Goal: Use online tool/utility: Utilize a website feature to perform a specific function

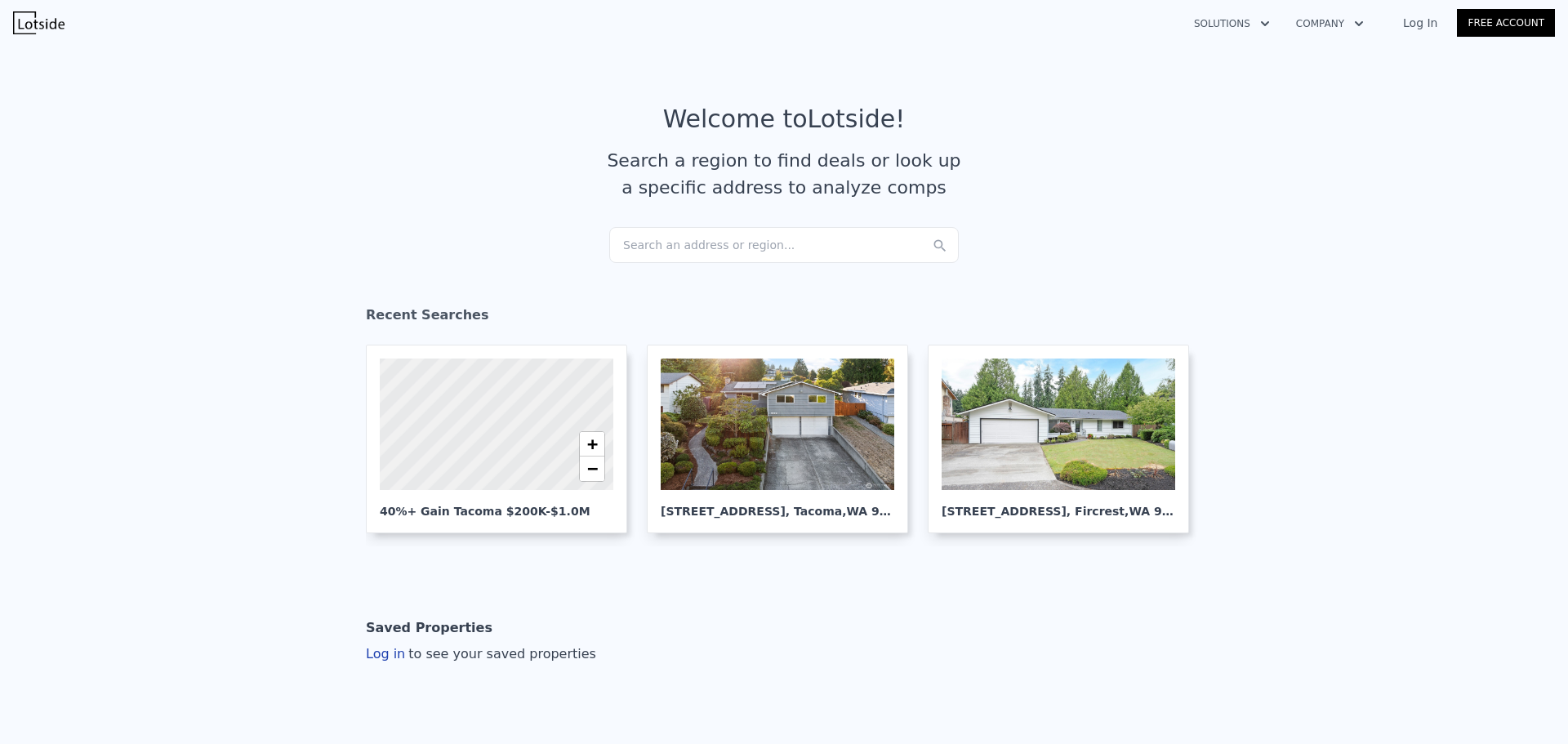
click at [703, 245] on div "Search an address or region..." at bounding box center [784, 245] width 349 height 36
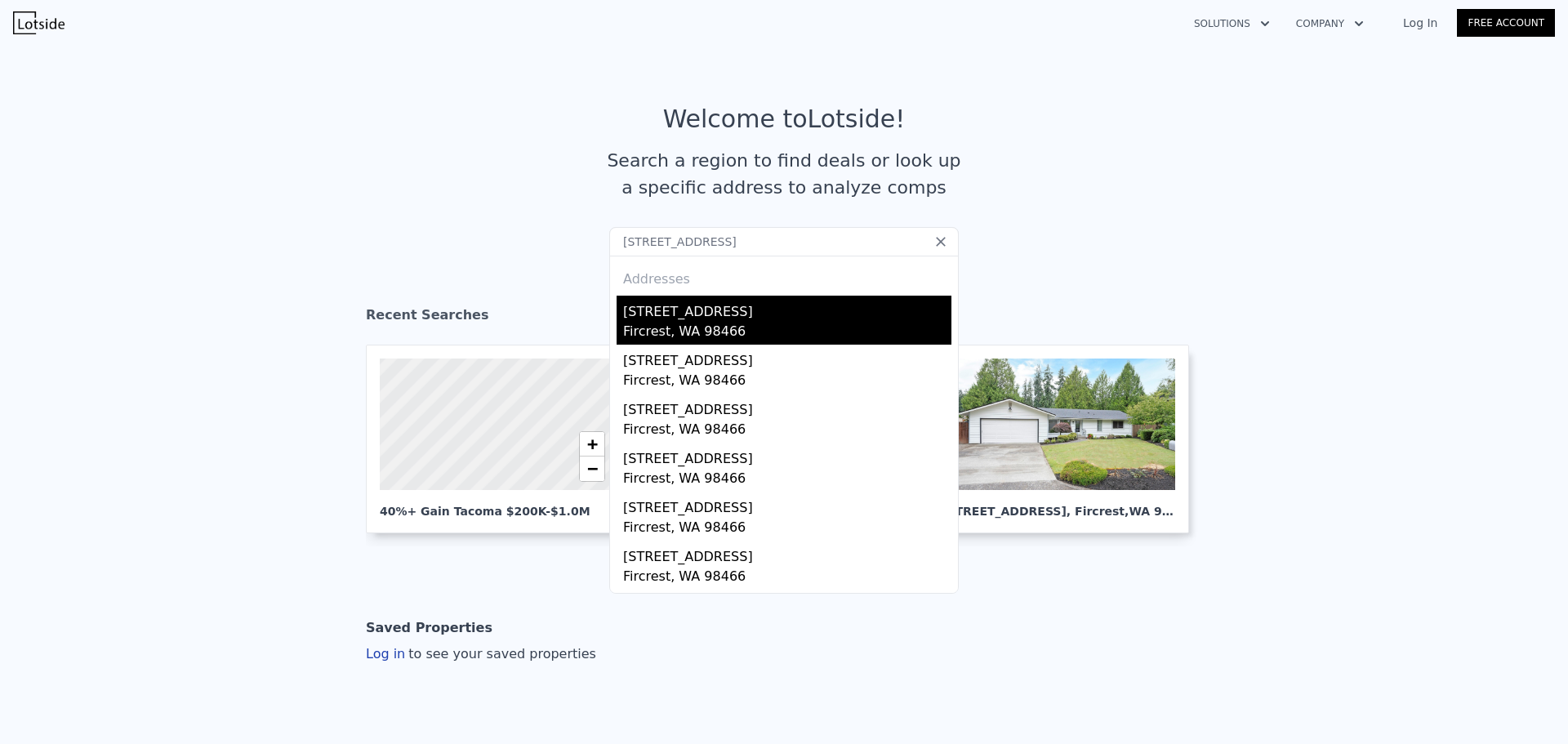
type input "[STREET_ADDRESS]"
click at [687, 313] on div "[STREET_ADDRESS]" at bounding box center [787, 308] width 328 height 26
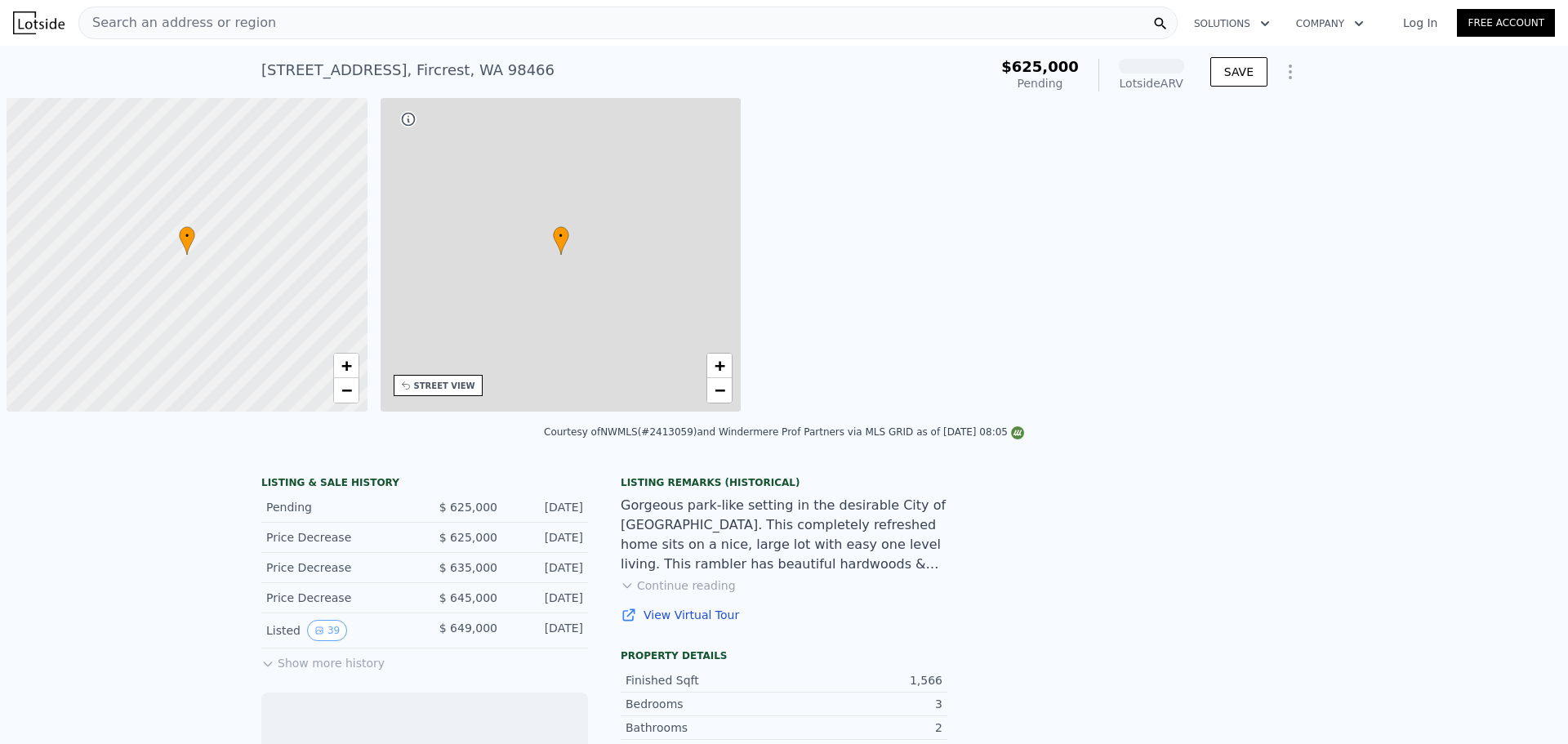
scroll to position [0, 7]
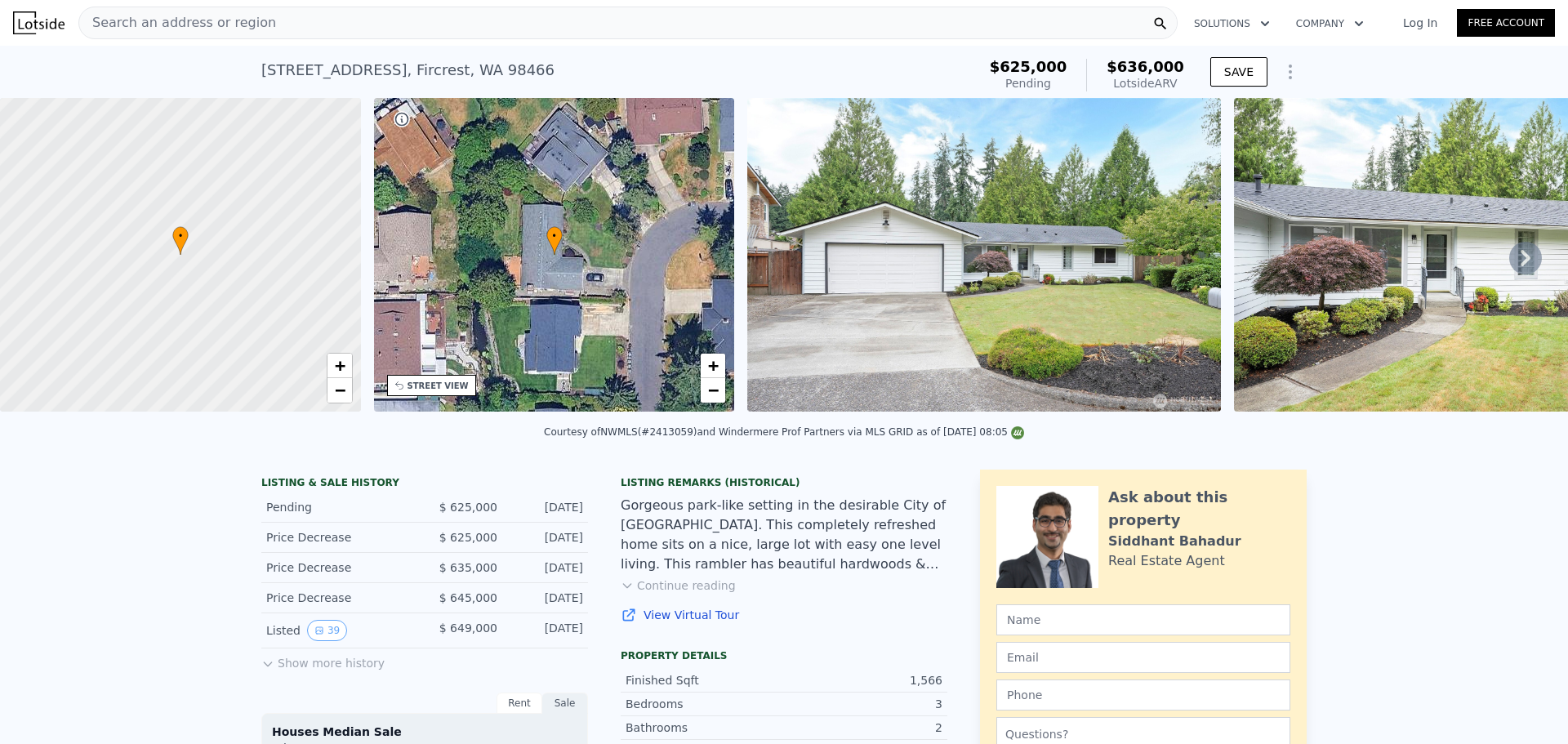
drag, startPoint x: 1186, startPoint y: 90, endPoint x: 1121, endPoint y: 52, distance: 75.3
click at [1121, 52] on div "$625,000 Pending $636,000 Lotside ARV" at bounding box center [1087, 75] width 207 height 46
click at [1118, 52] on div "$625,000 Pending $636,000 Lotside ARV" at bounding box center [1087, 75] width 207 height 46
drag, startPoint x: 1118, startPoint y: 52, endPoint x: 1174, endPoint y: 91, distance: 68.2
click at [1174, 91] on div "$625,000 Pending $636,000 Lotside ARV" at bounding box center [1087, 75] width 207 height 46
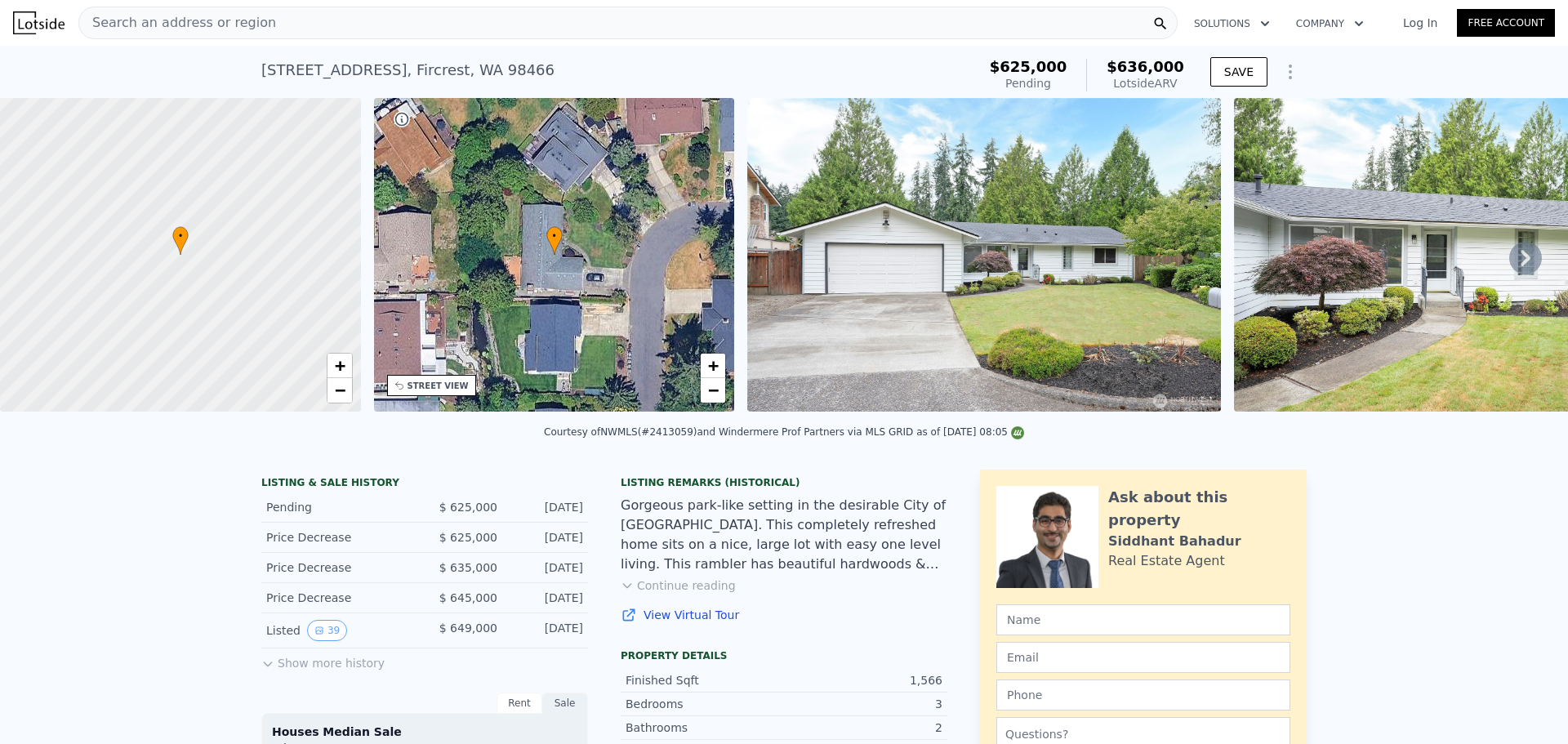
click at [1176, 83] on div "Lotside ARV" at bounding box center [1146, 83] width 78 height 16
click at [1129, 456] on div "Courtesy of NWMLS (#2413059) and Windermere Prof Partners via MLS GRID as of [D…" at bounding box center [784, 437] width 1568 height 39
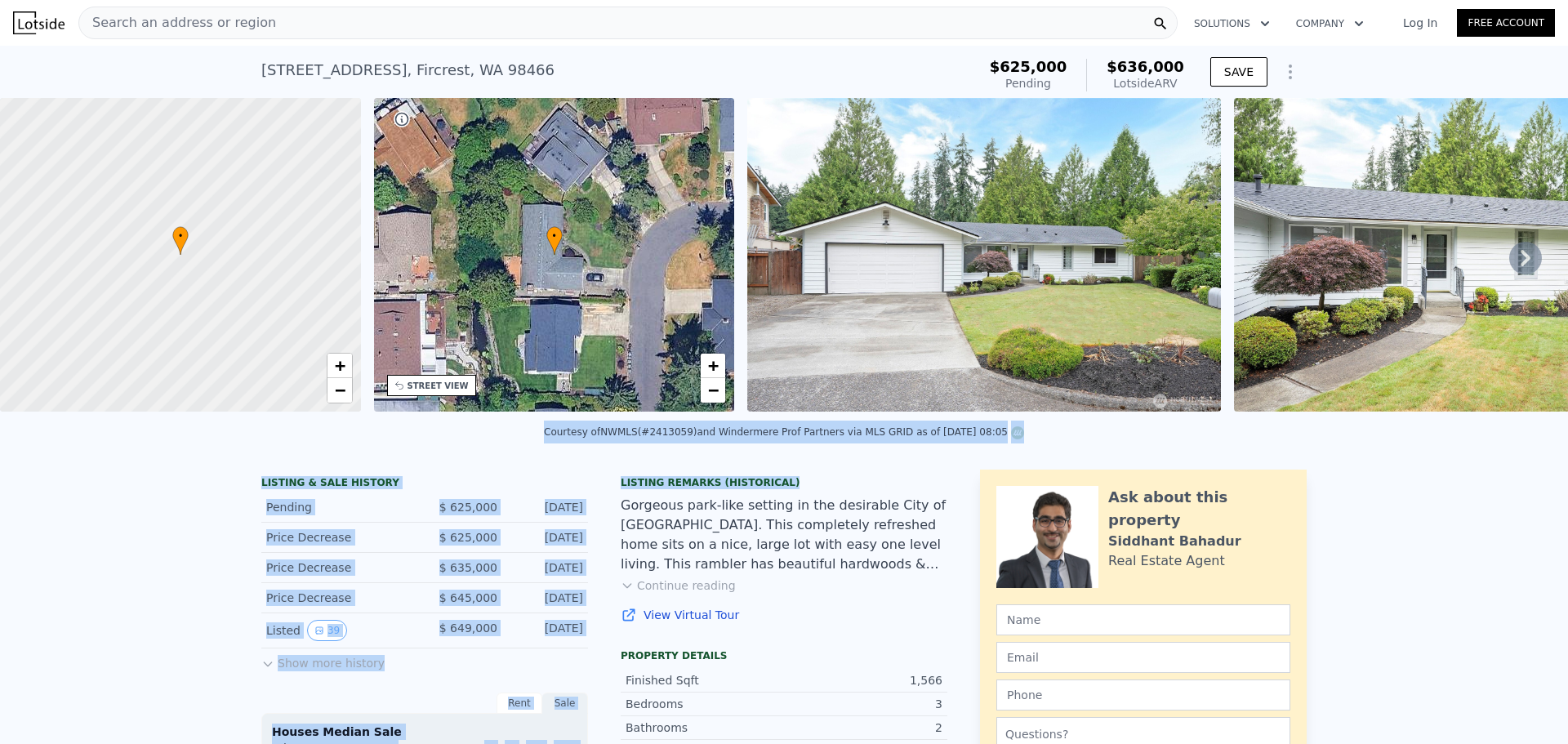
drag, startPoint x: 820, startPoint y: 488, endPoint x: 525, endPoint y: 438, distance: 299.2
click at [525, 438] on div "Courtesy of NWMLS (#2413059) and Windermere Prof Partners via MLS GRID as of [D…" at bounding box center [784, 437] width 1568 height 39
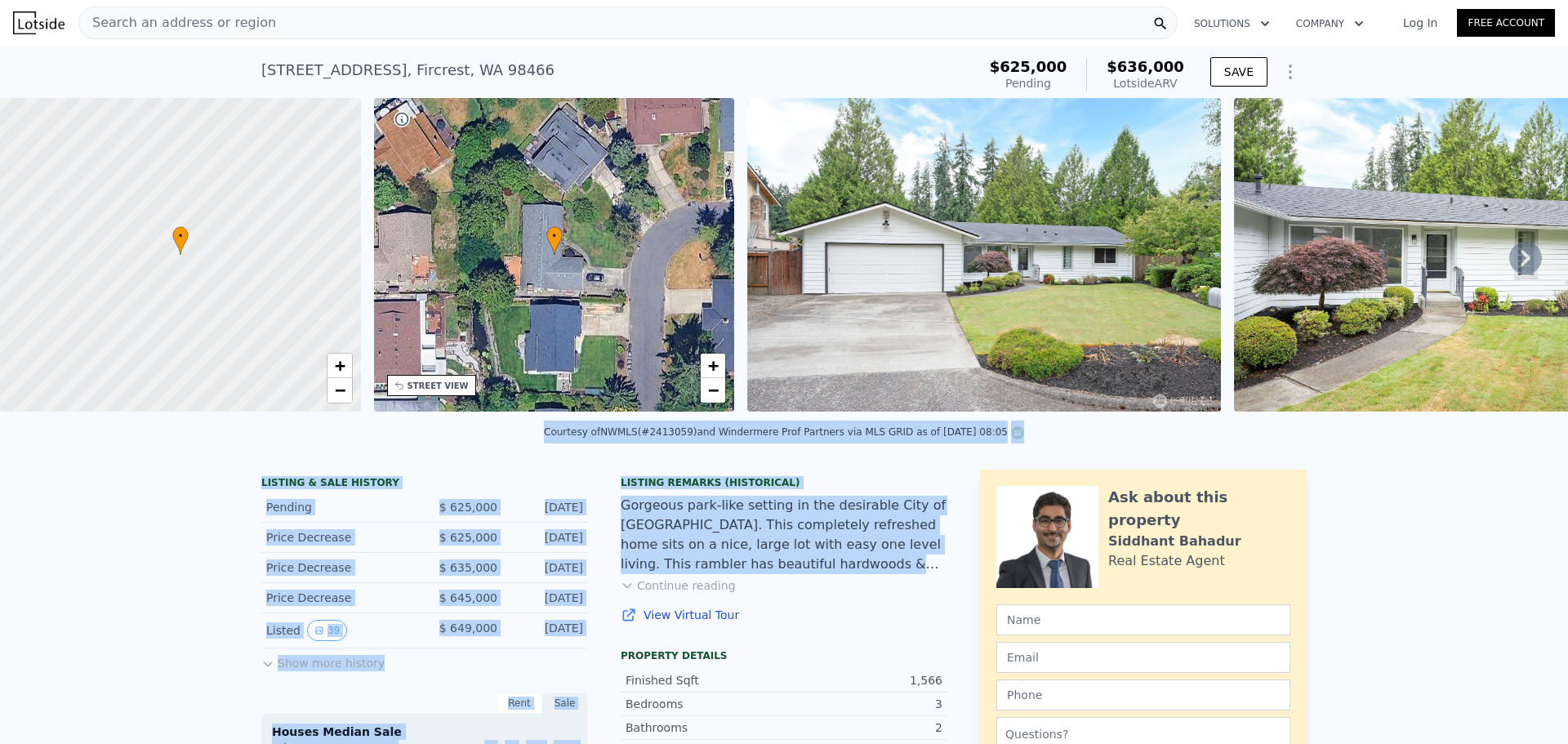
drag, startPoint x: 525, startPoint y: 438, endPoint x: 938, endPoint y: 602, distance: 444.4
click at [938, 602] on div "Listing Remarks (Historical) Gorgeous park-like setting in the desirable City o…" at bounding box center [784, 559] width 327 height 167
drag, startPoint x: 927, startPoint y: 586, endPoint x: 546, endPoint y: 452, distance: 403.9
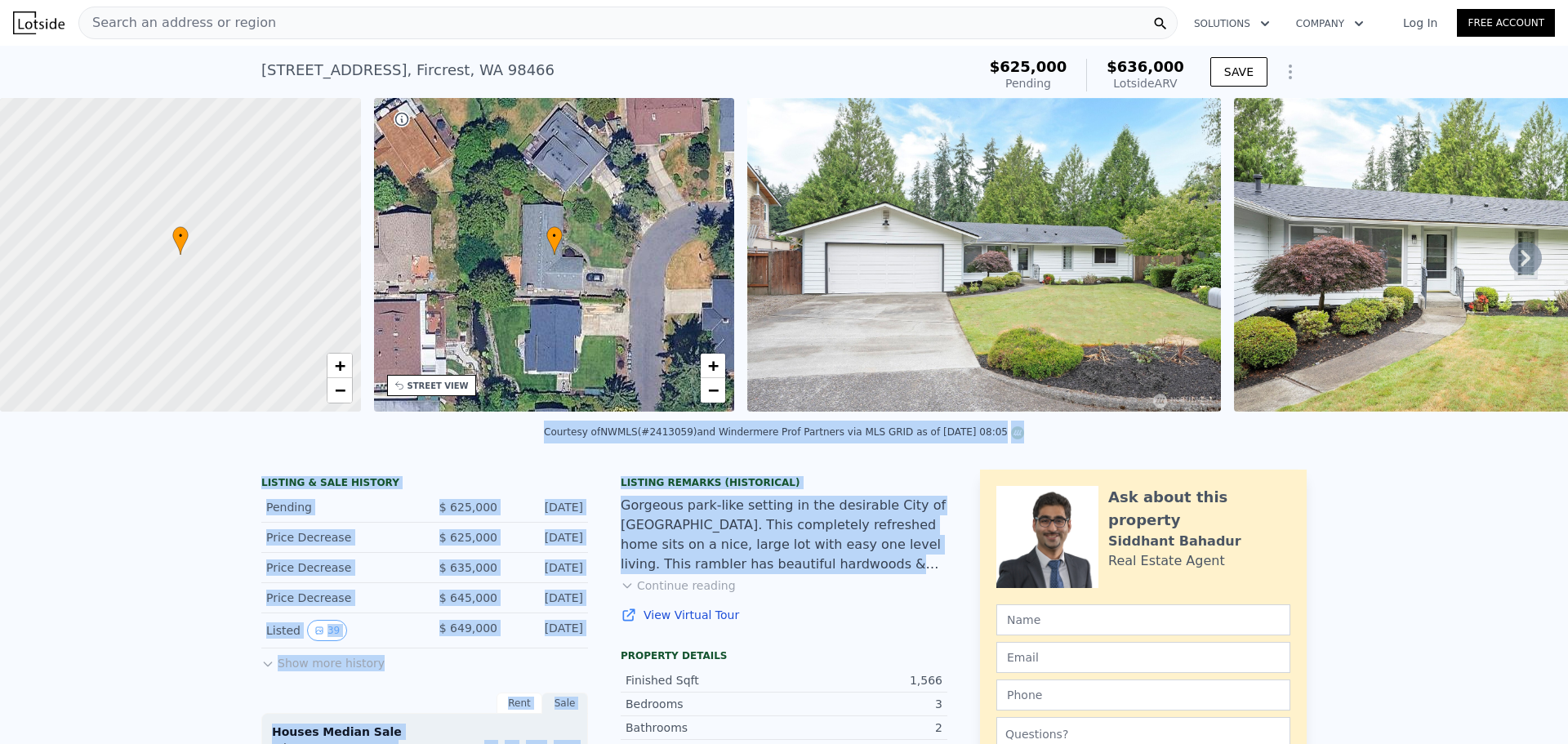
click at [546, 452] on div "Courtesy of NWMLS (#2413059) and Windermere Prof Partners via MLS GRID as of [D…" at bounding box center [784, 437] width 1568 height 39
drag, startPoint x: 602, startPoint y: 460, endPoint x: 923, endPoint y: 583, distance: 343.8
click at [923, 574] on div "Gorgeous park-like setting in the desirable City of [GEOGRAPHIC_DATA]. This com…" at bounding box center [784, 535] width 327 height 79
drag, startPoint x: 941, startPoint y: 578, endPoint x: 516, endPoint y: 432, distance: 449.4
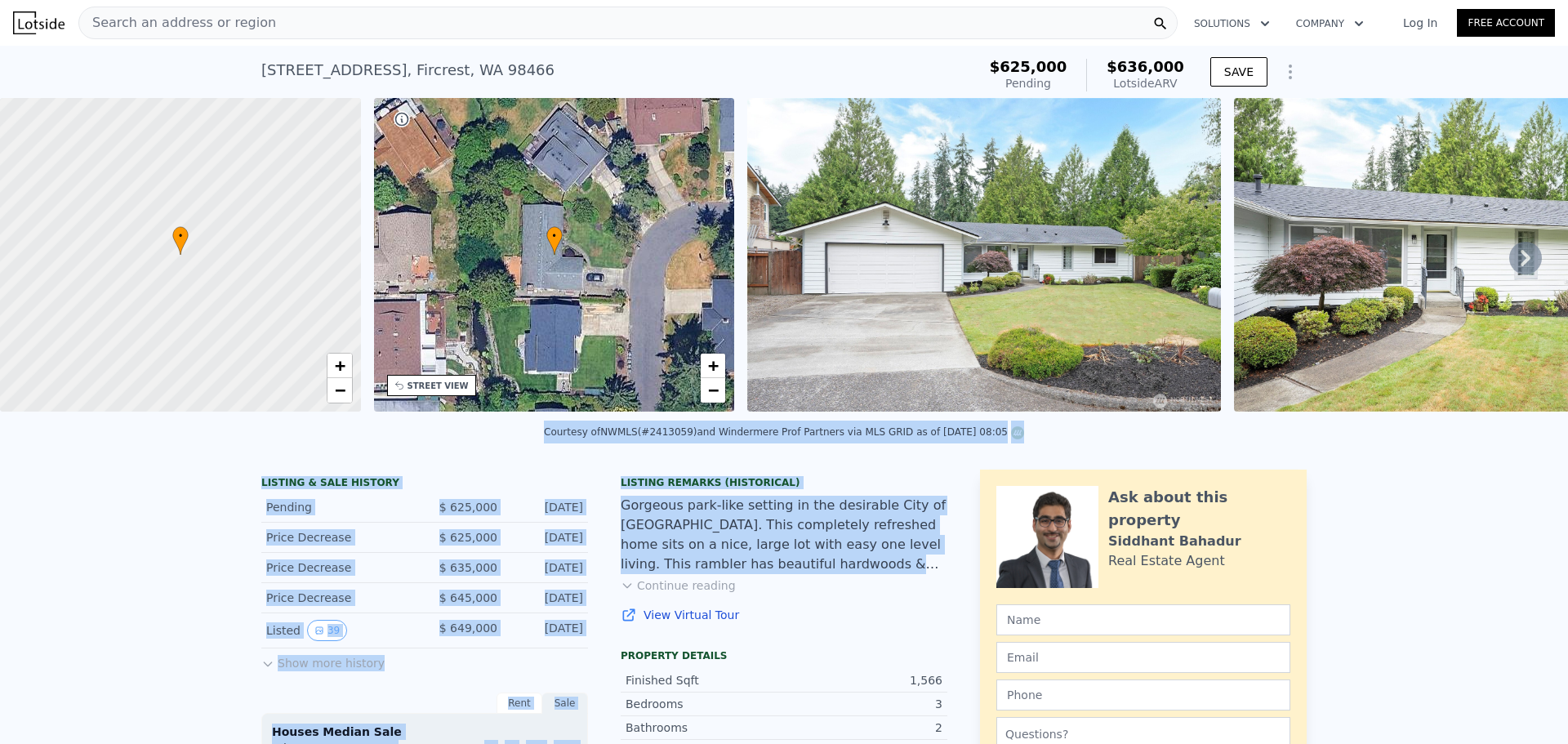
click at [516, 432] on div "Courtesy of NWMLS (#2413059) and Windermere Prof Partners via MLS GRID as of [D…" at bounding box center [784, 437] width 1568 height 39
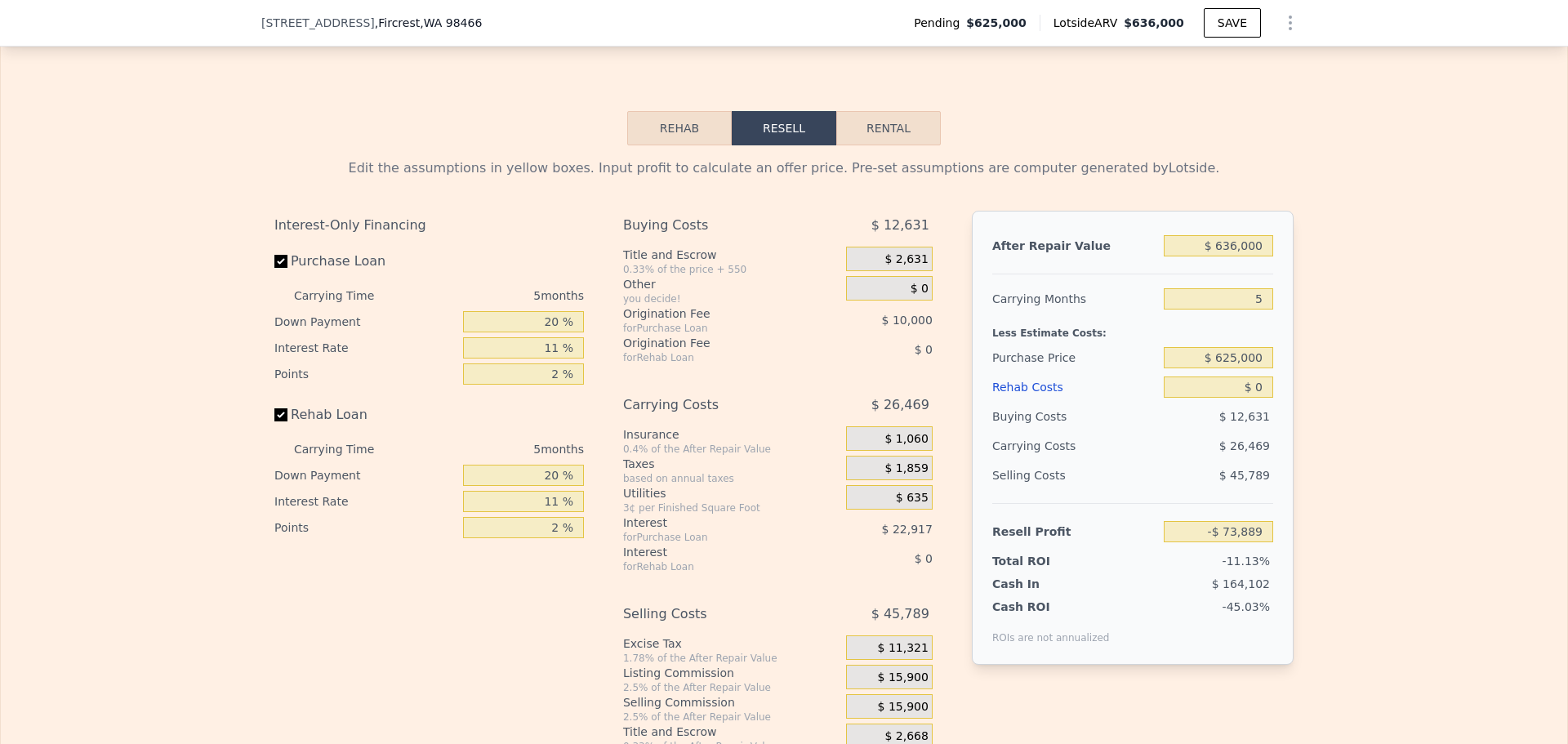
scroll to position [2608, 0]
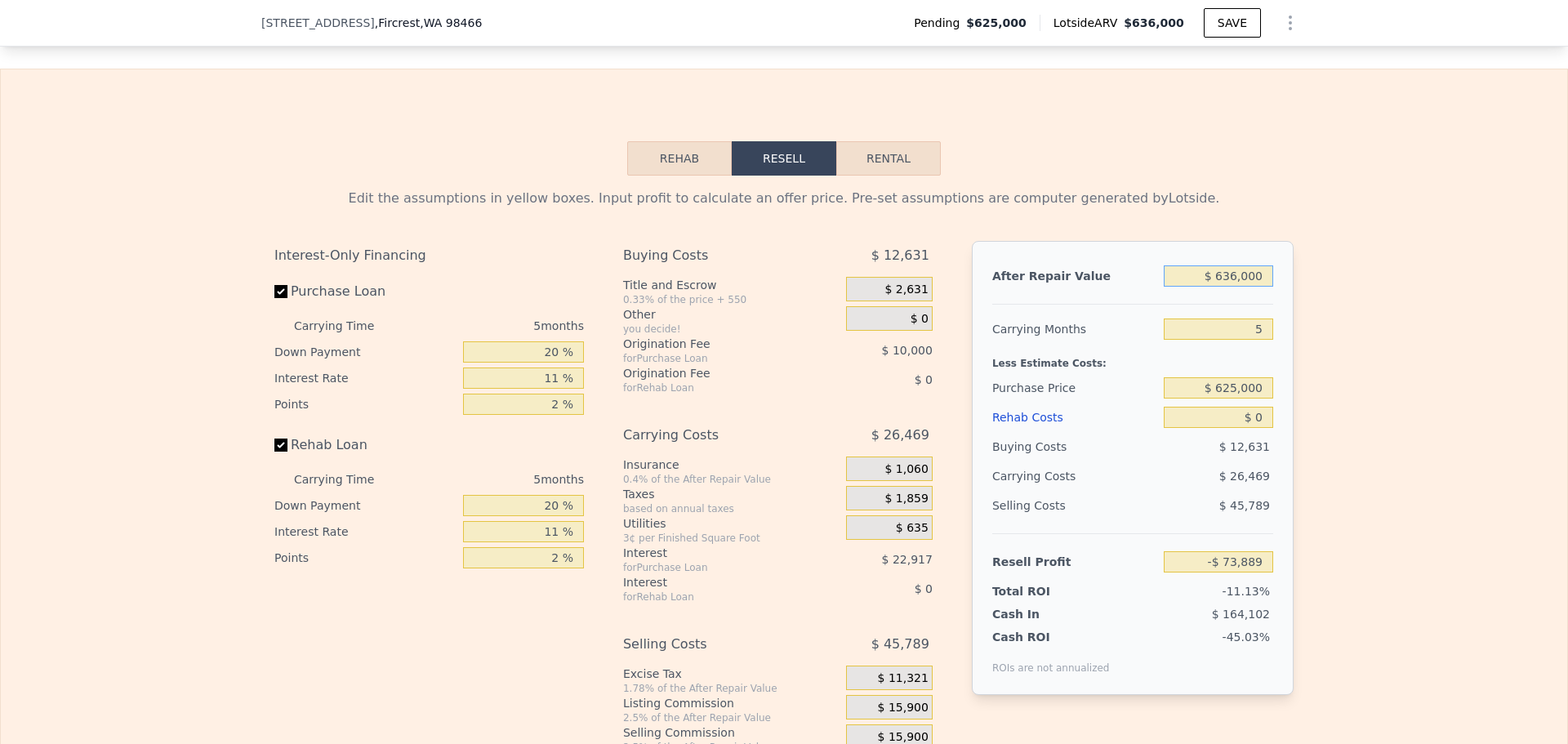
drag, startPoint x: 1222, startPoint y: 298, endPoint x: 1238, endPoint y: 296, distance: 16.1
click at [1238, 287] on input "$ 636,000" at bounding box center [1218, 276] width 109 height 21
type input "$ 60,000"
type input "-$ 607,958"
type input "$ 600,000"
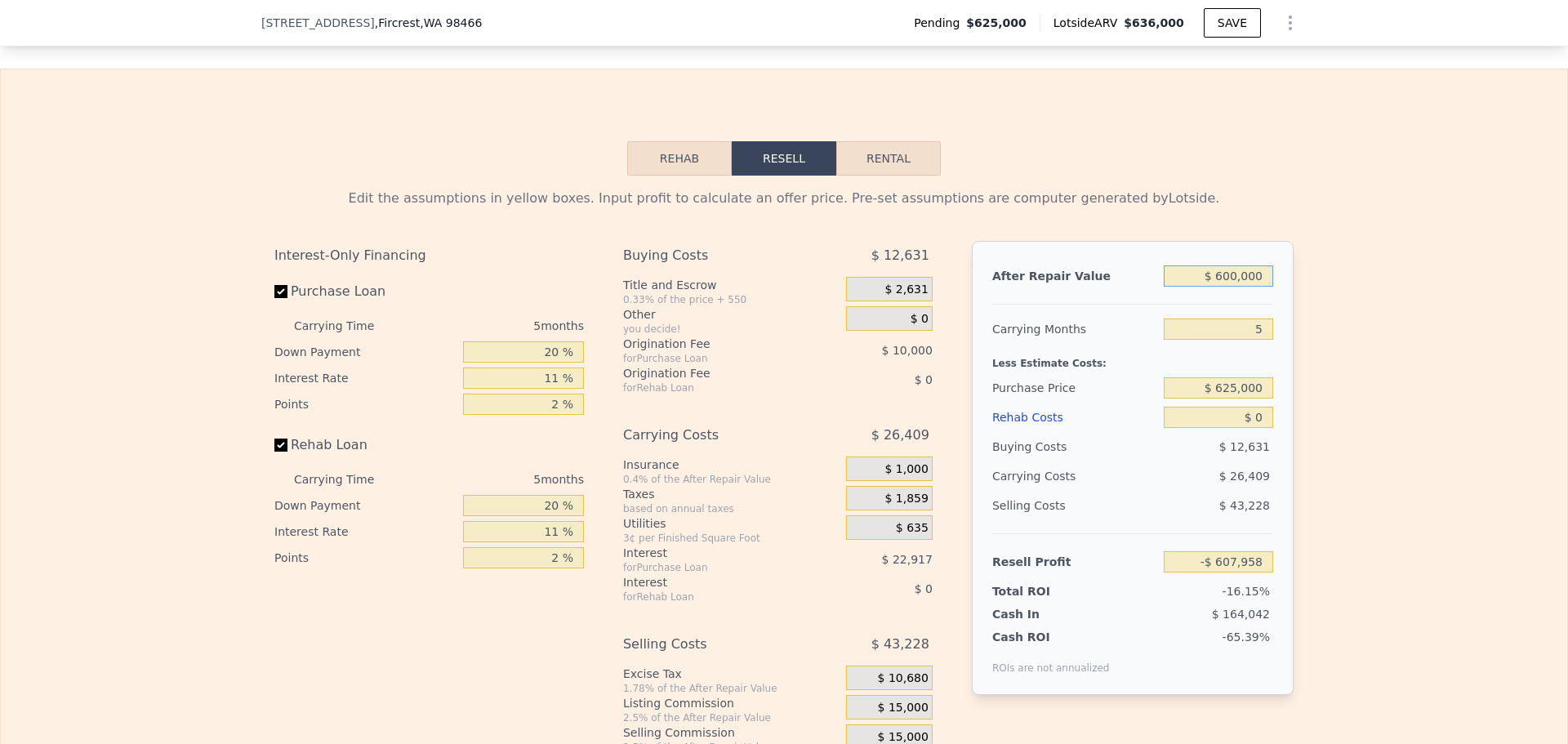
type input "-$ 107,268"
type input "$ 600,000"
click at [1322, 311] on div "Edit the assumptions in yellow boxes. Input profit to calculate an offer price.…" at bounding box center [784, 479] width 1566 height 608
drag, startPoint x: 503, startPoint y: 378, endPoint x: 571, endPoint y: 378, distance: 68.0
click at [570, 362] on input "20 %" at bounding box center [523, 351] width 121 height 21
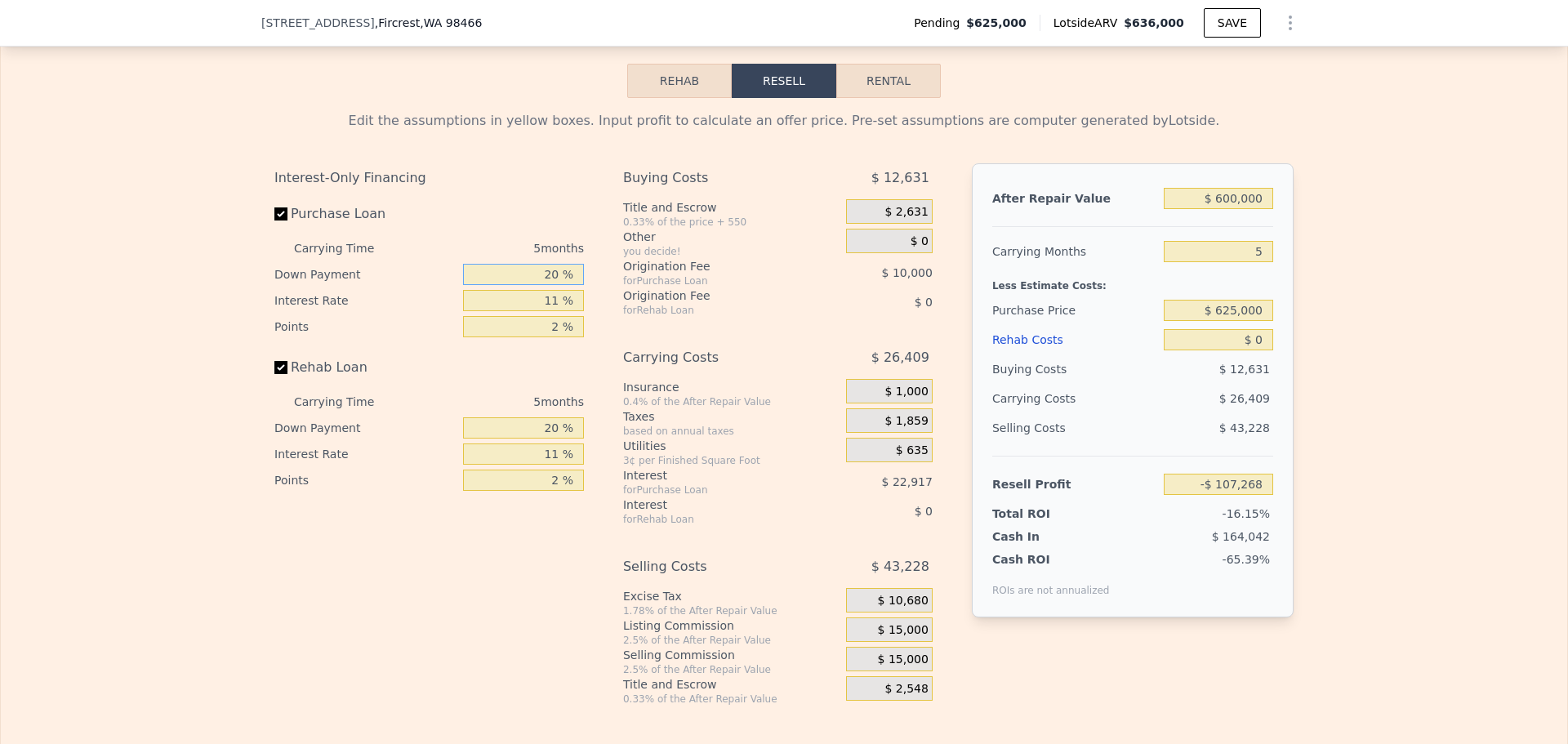
scroll to position [2690, 0]
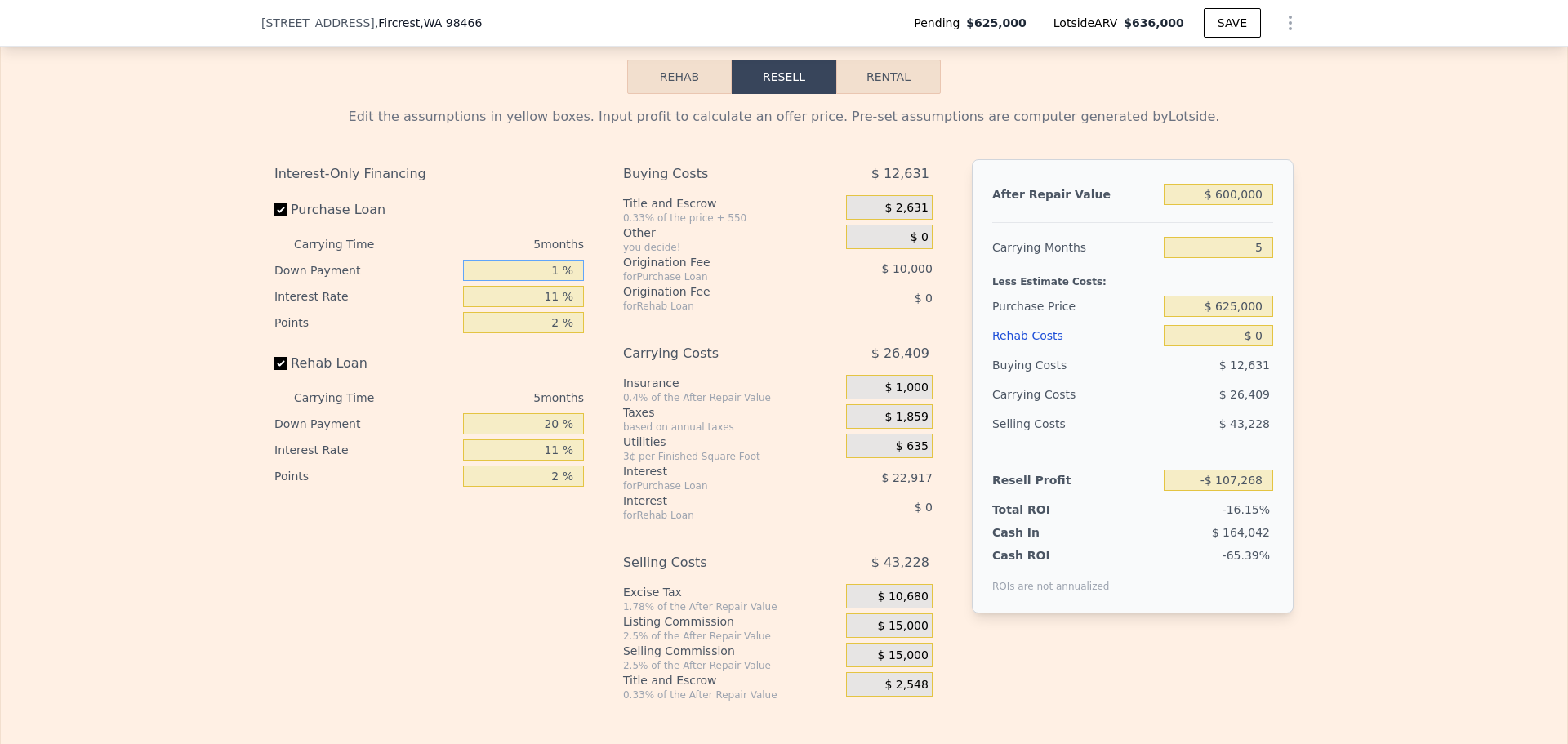
type input "10 %"
type input "-$ 111,383"
type input "10 %"
drag, startPoint x: 542, startPoint y: 451, endPoint x: 601, endPoint y: 449, distance: 59.0
click at [591, 449] on div "Interest-Only Financing Purchase Loan Carrying Time 5 months Down Payment 10 % …" at bounding box center [435, 430] width 322 height 543
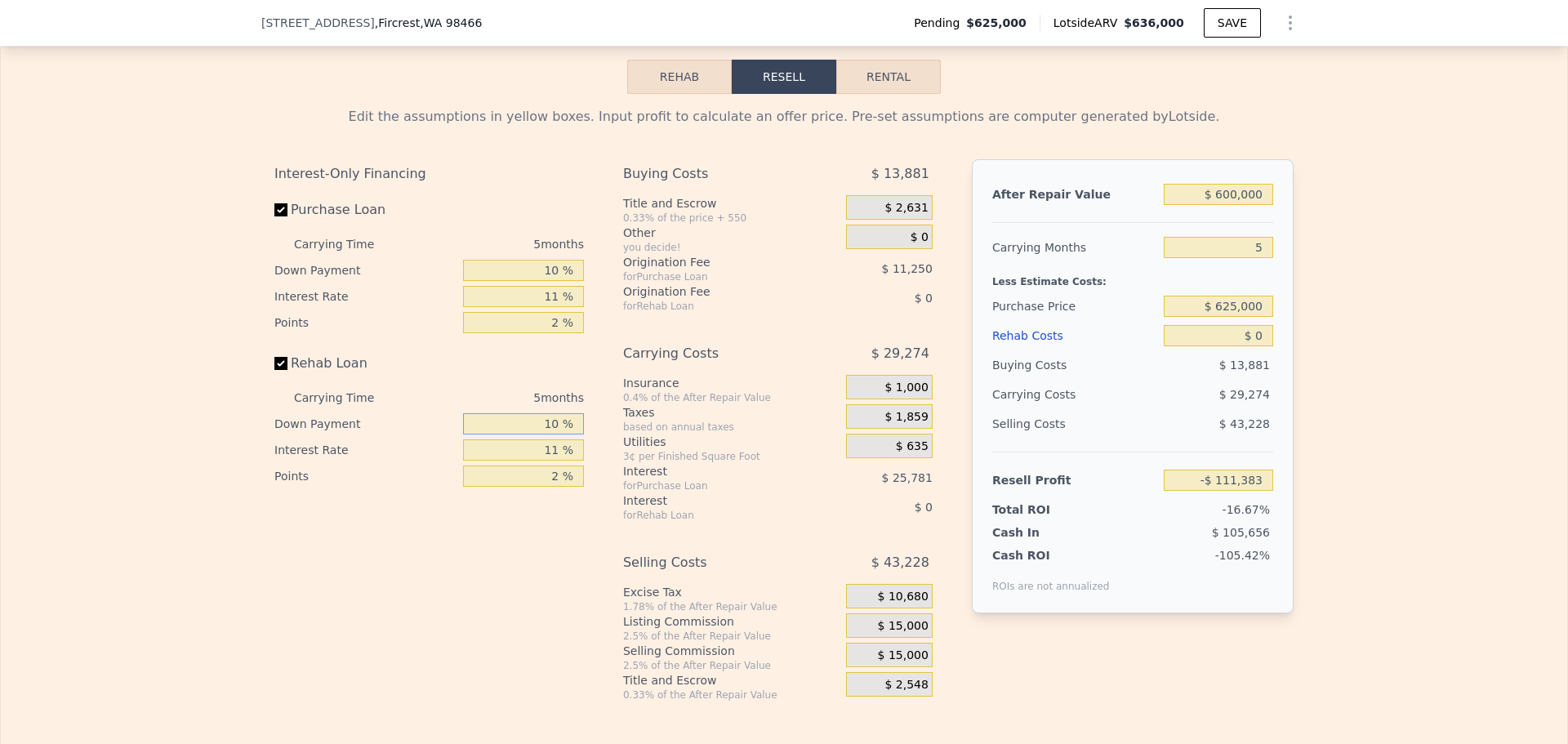
type input "10 %"
click at [531, 597] on div "Interest-Only Financing Purchase Loan Carrying Time 5 months Down Payment 10 % …" at bounding box center [435, 430] width 322 height 543
drag, startPoint x: 1219, startPoint y: 328, endPoint x: 1324, endPoint y: 337, distance: 105.4
click at [1321, 337] on div "Edit the assumptions in yellow boxes. Input profit to calculate an offer price.…" at bounding box center [784, 398] width 1566 height 608
drag, startPoint x: 1232, startPoint y: 328, endPoint x: 1215, endPoint y: 330, distance: 17.1
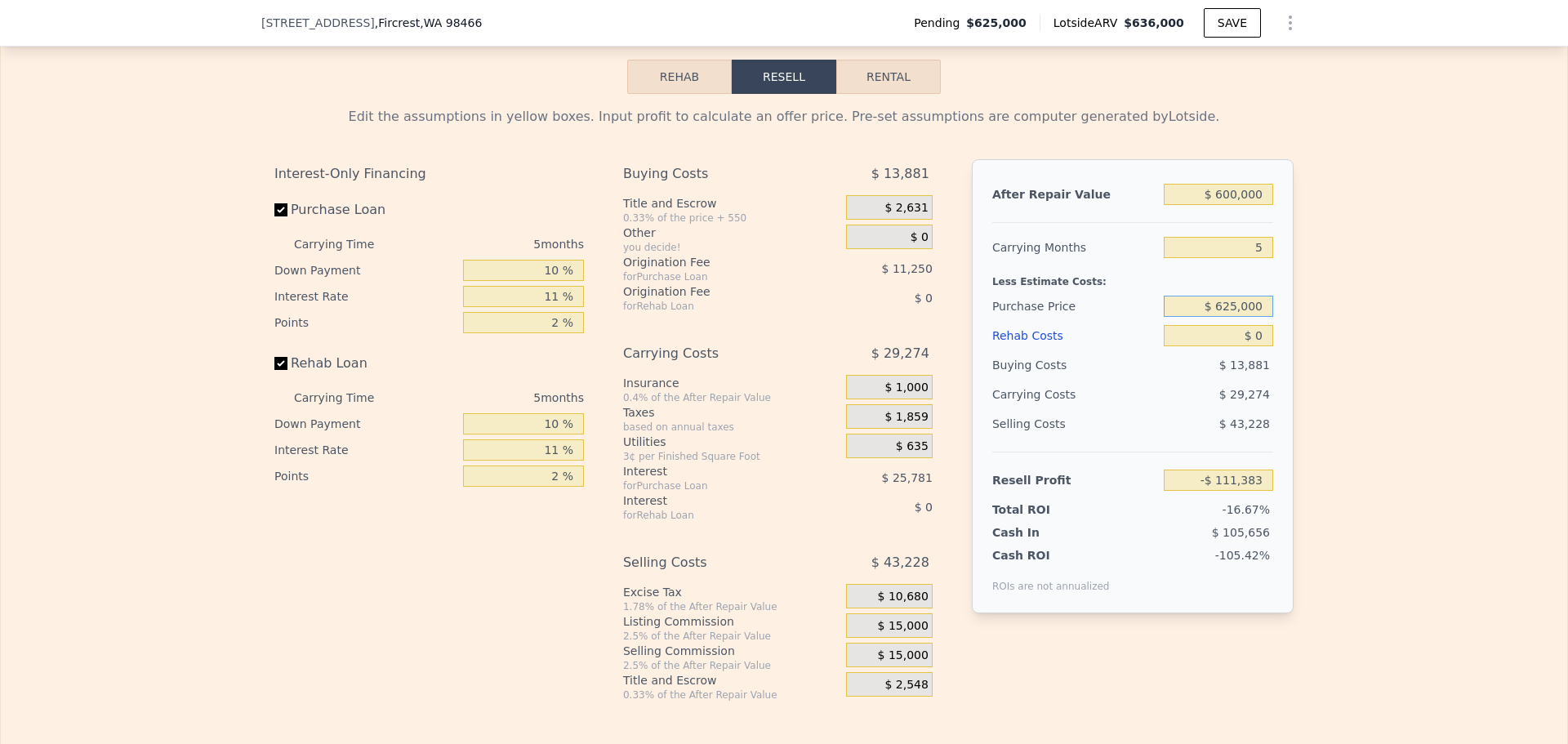
click at [1215, 317] on input "$ 625,000" at bounding box center [1218, 306] width 109 height 21
click at [1204, 317] on input "$ 8,625,000" at bounding box center [1218, 306] width 109 height 21
click at [1212, 317] on input "$ 8,625,000" at bounding box center [1218, 306] width 109 height 21
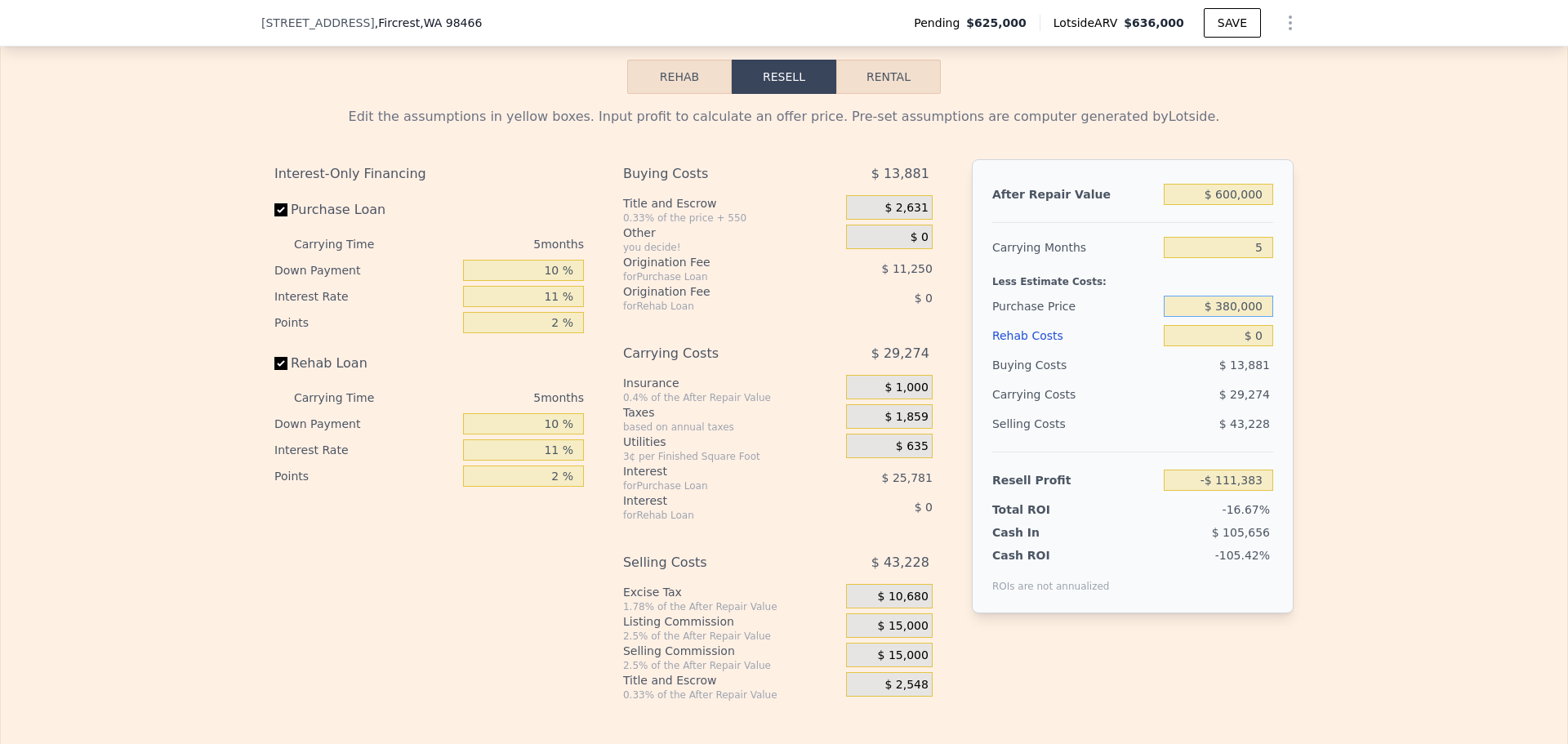
type input "$ 380,000"
click at [1321, 342] on div "Edit the assumptions in yellow boxes. Input profit to calculate an offer price.…" at bounding box center [784, 398] width 1566 height 608
type input "$ 148,948"
drag, startPoint x: 1247, startPoint y: 361, endPoint x: 1268, endPoint y: 358, distance: 21.2
click at [1267, 346] on input "$ 0" at bounding box center [1218, 335] width 109 height 21
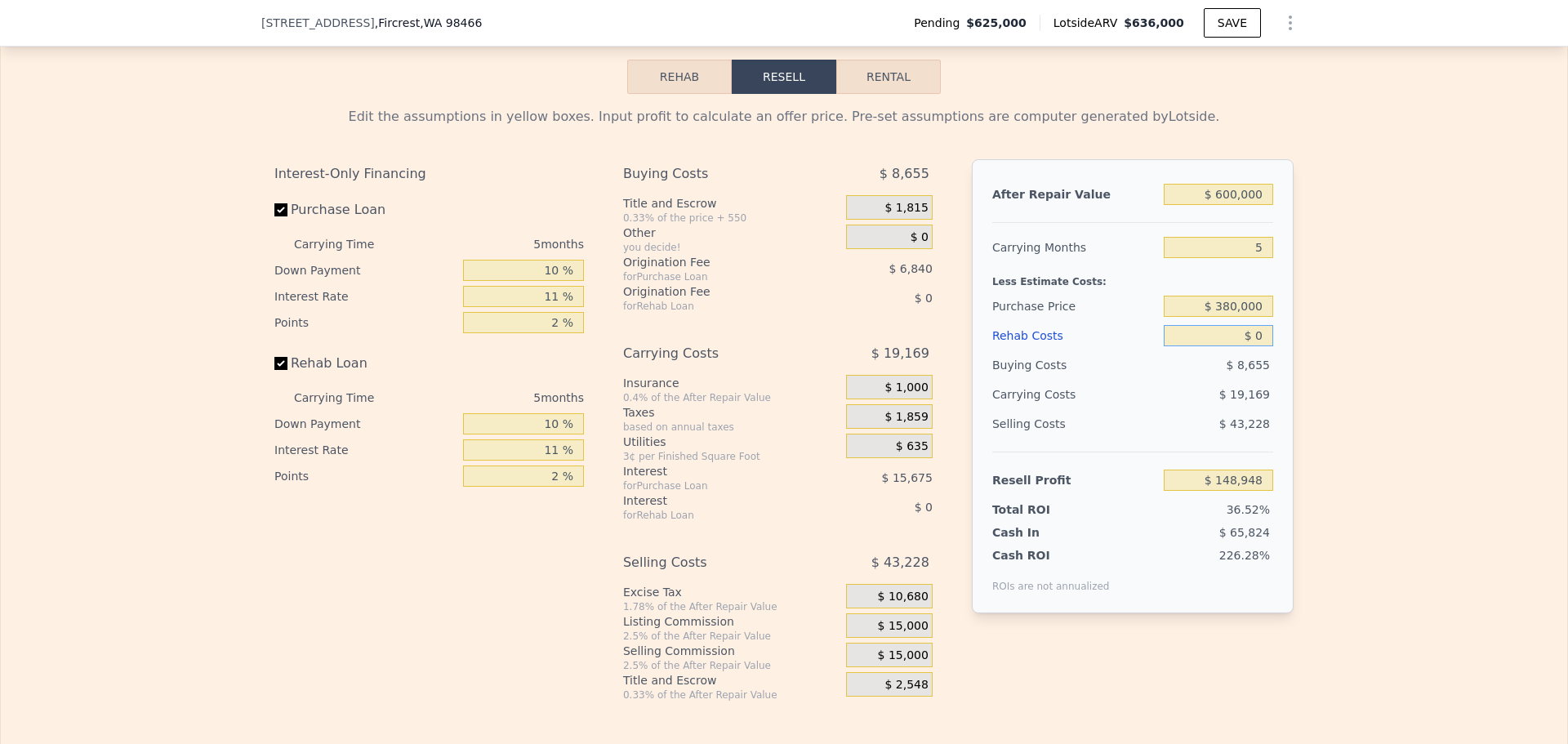
type input "$ 60"
type input "$ 148,887"
type input "$ 6,000"
type input "$ 142,590"
type input "$ 60,000"
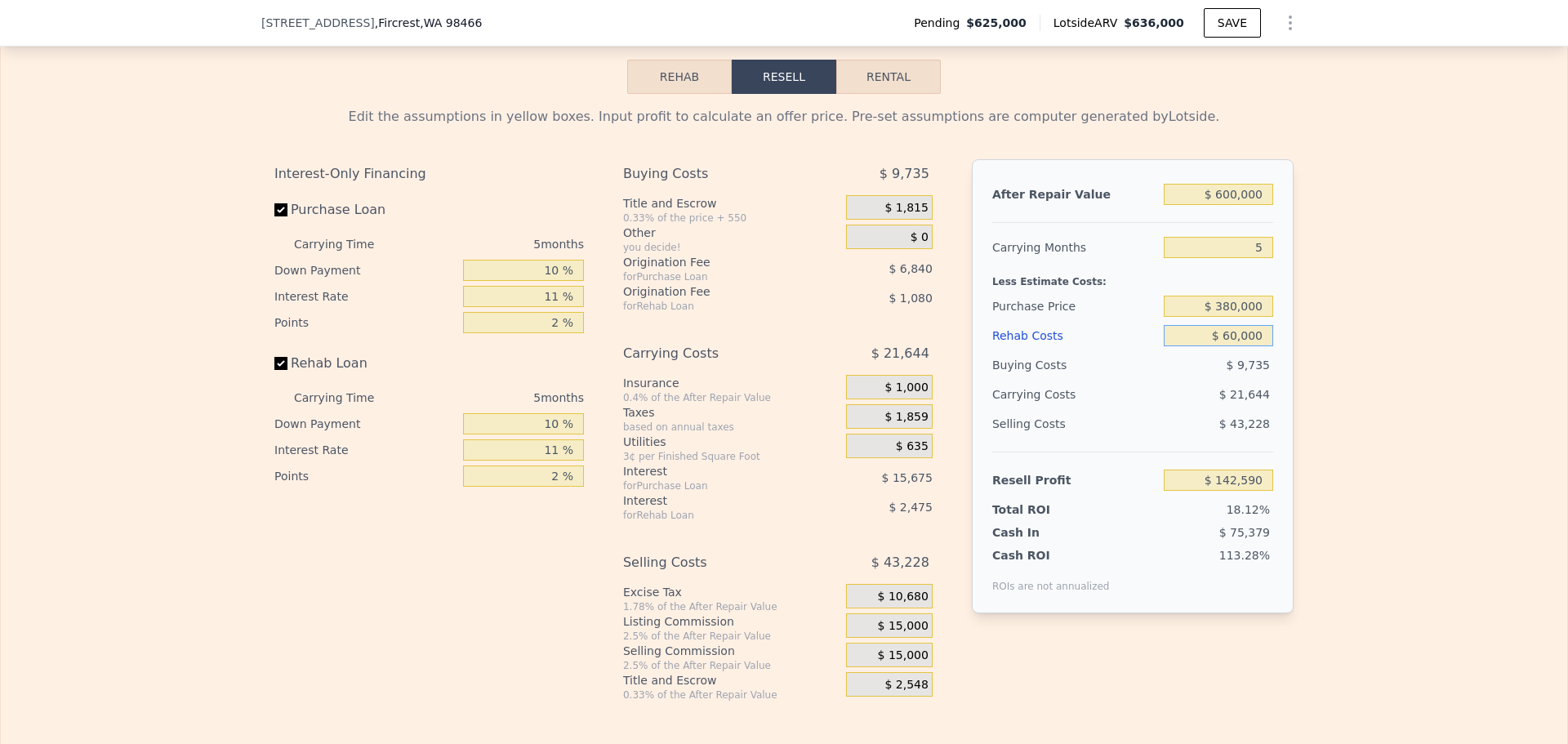
type input "$ 85,393"
click at [1327, 355] on div "Edit the assumptions in yellow boxes. Input profit to calculate an offer price.…" at bounding box center [784, 398] width 1566 height 608
drag, startPoint x: 1222, startPoint y: 360, endPoint x: 1236, endPoint y: 358, distance: 14.1
click at [1236, 346] on input "$ 60,000" at bounding box center [1218, 335] width 109 height 21
type input "$ 5,000"
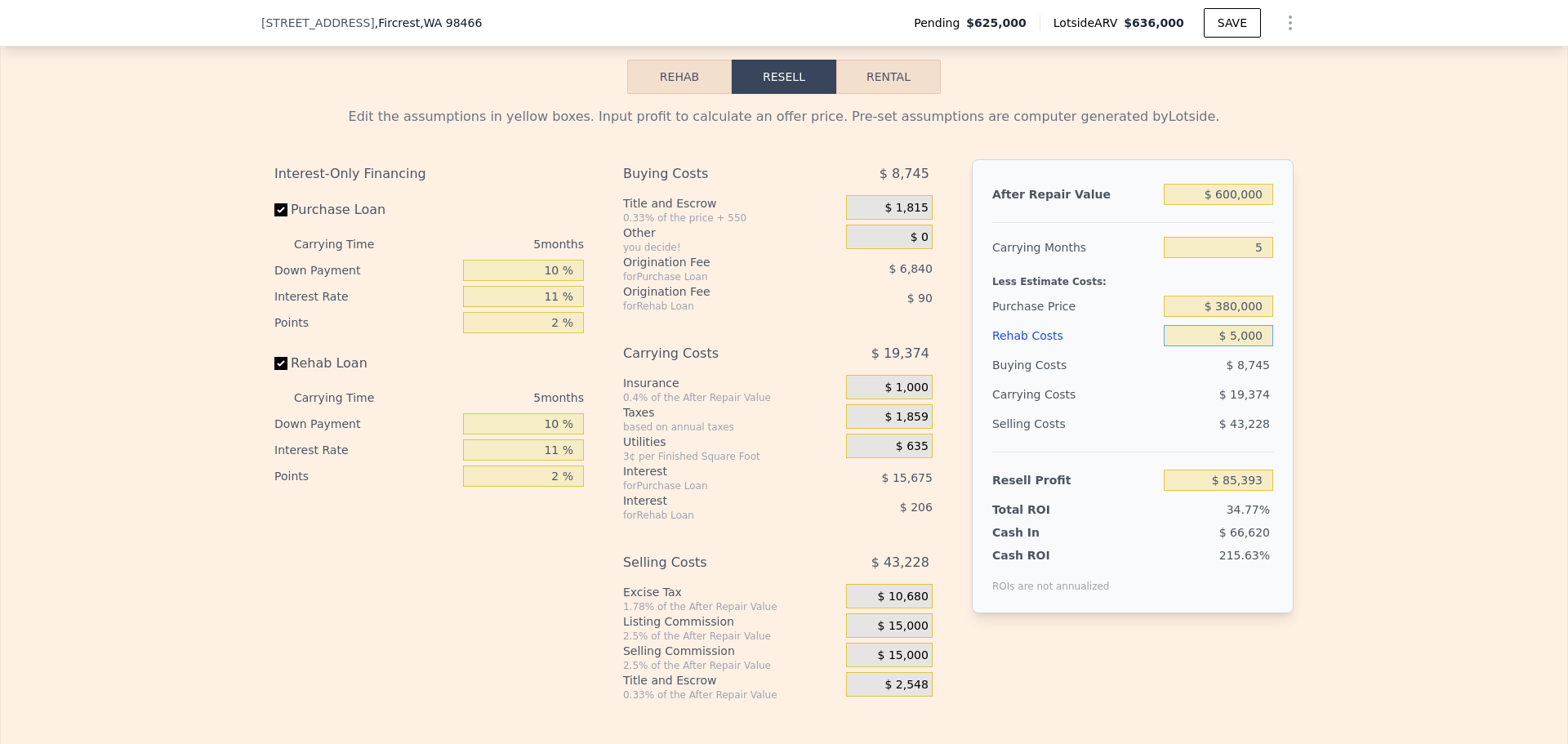
type input "$ 143,653"
type input "$ 55,000"
type input "$ 90,688"
type input "$ 55,000"
click at [1314, 361] on div "Edit the assumptions in yellow boxes. Input profit to calculate an offer price.…" at bounding box center [784, 398] width 1566 height 608
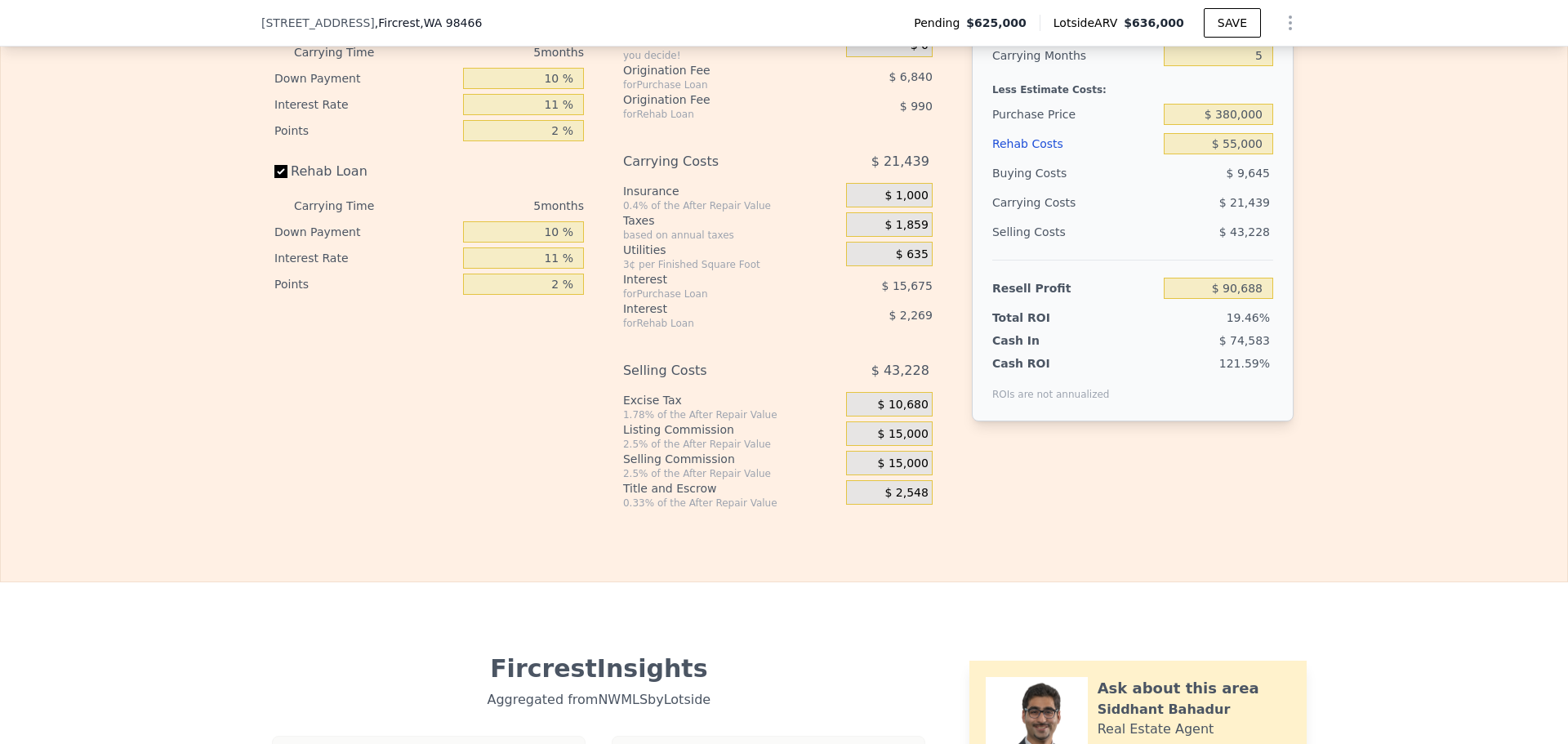
scroll to position [2935, 0]
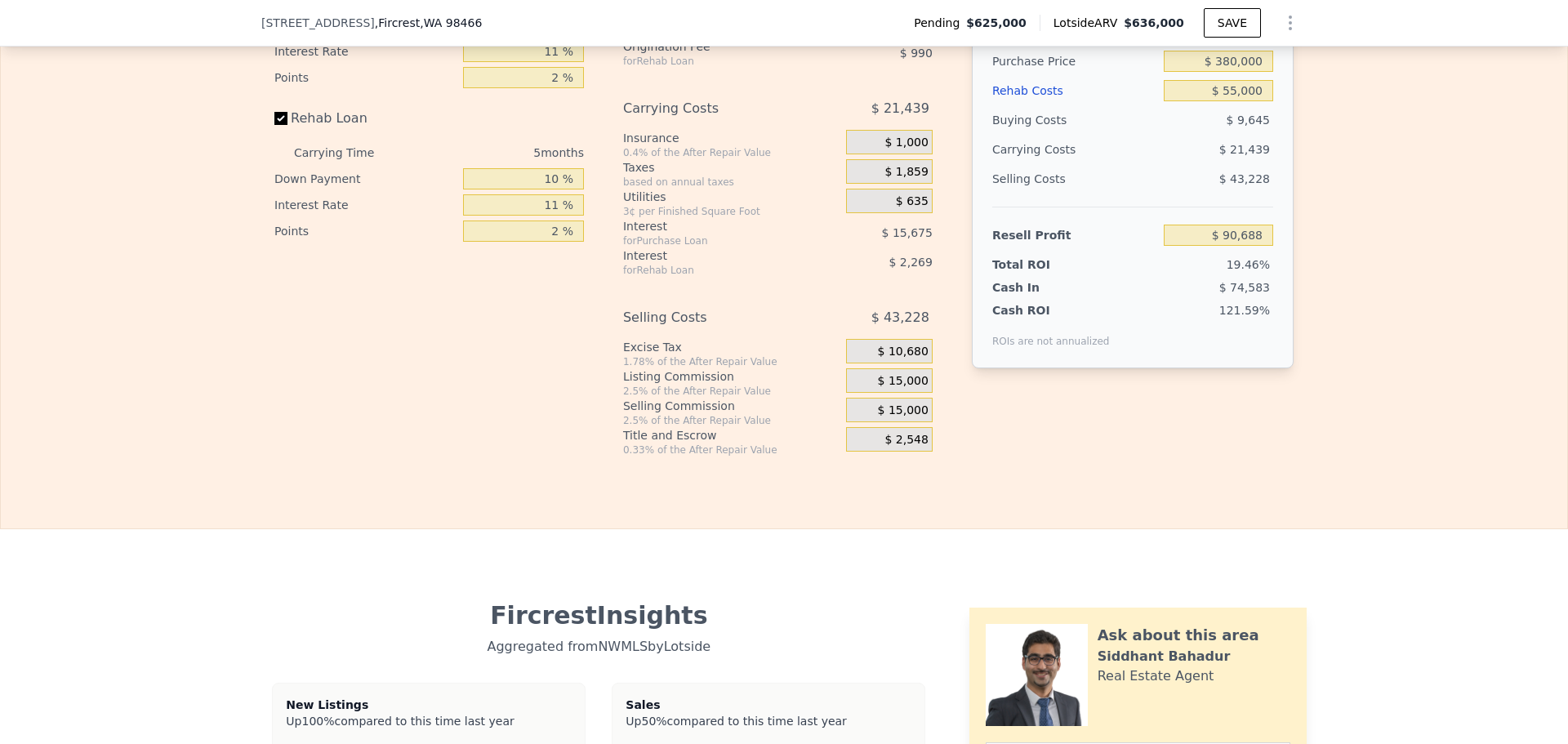
click at [901, 389] on span "$ 15,000" at bounding box center [903, 381] width 51 height 14
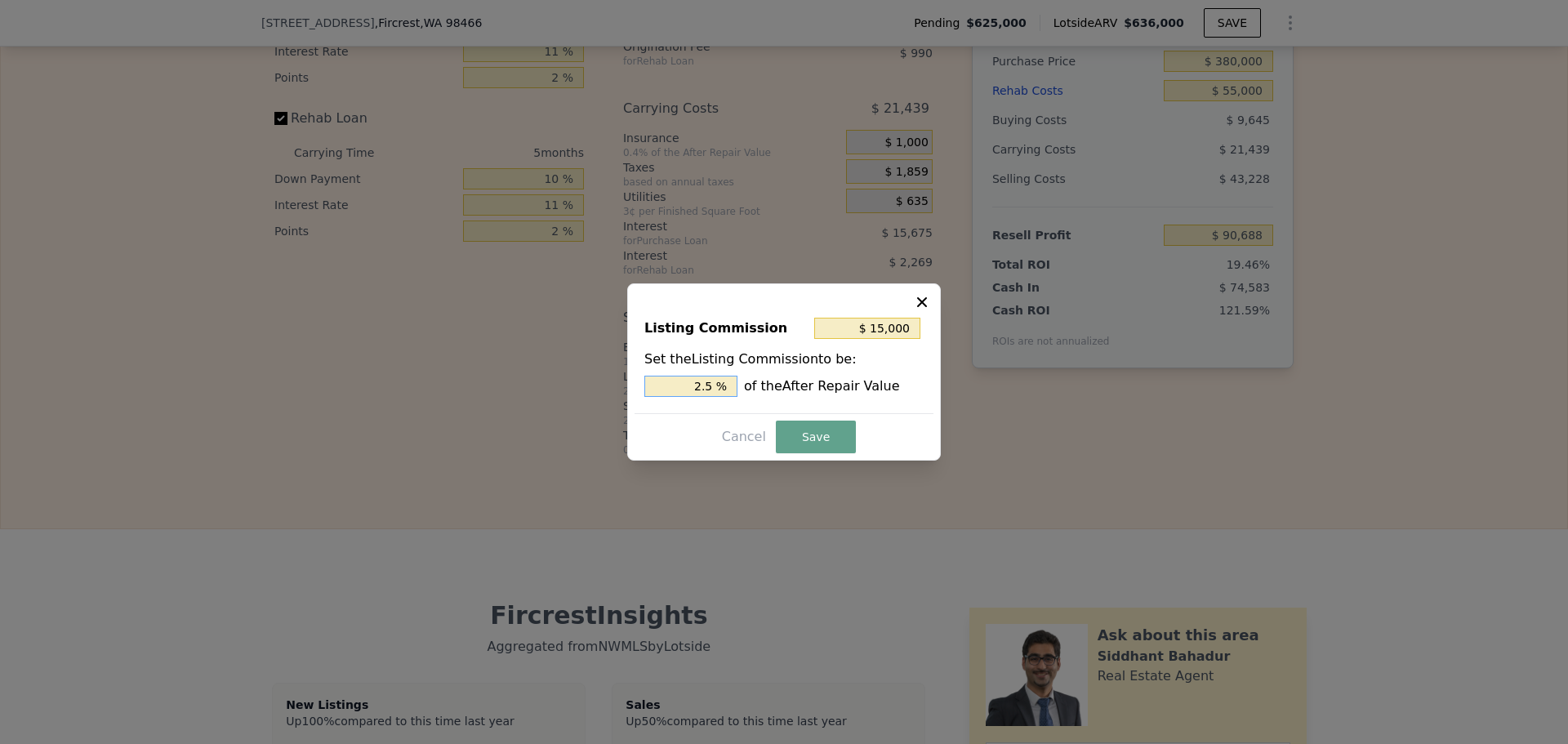
drag, startPoint x: 685, startPoint y: 385, endPoint x: 785, endPoint y: 389, distance: 100.1
click at [776, 389] on div "2.5 % of the After Repair Value" at bounding box center [784, 386] width 279 height 21
type input "$ 12,000"
type input "2 %"
click at [811, 427] on button "Save" at bounding box center [816, 437] width 80 height 33
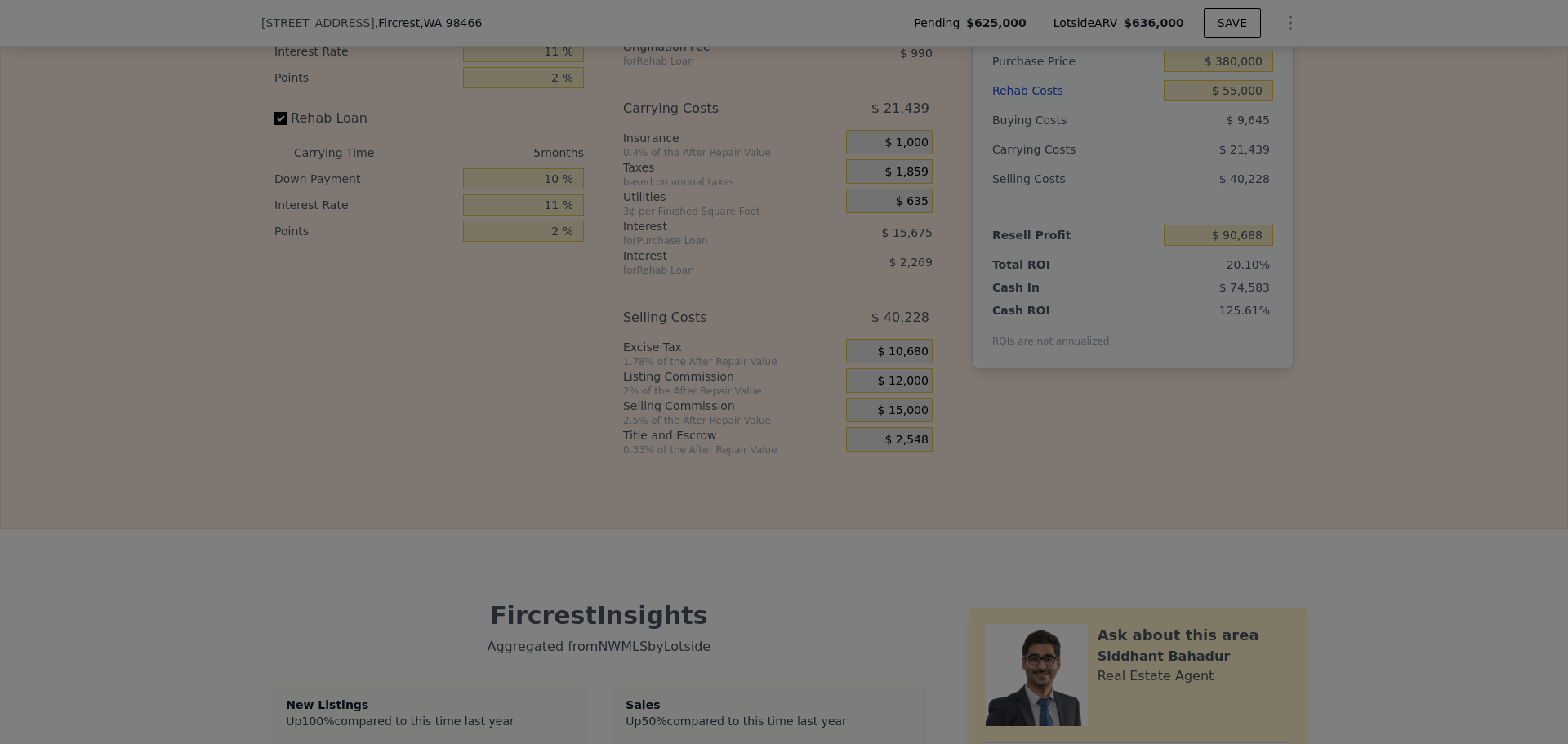
type input "$ 93,688"
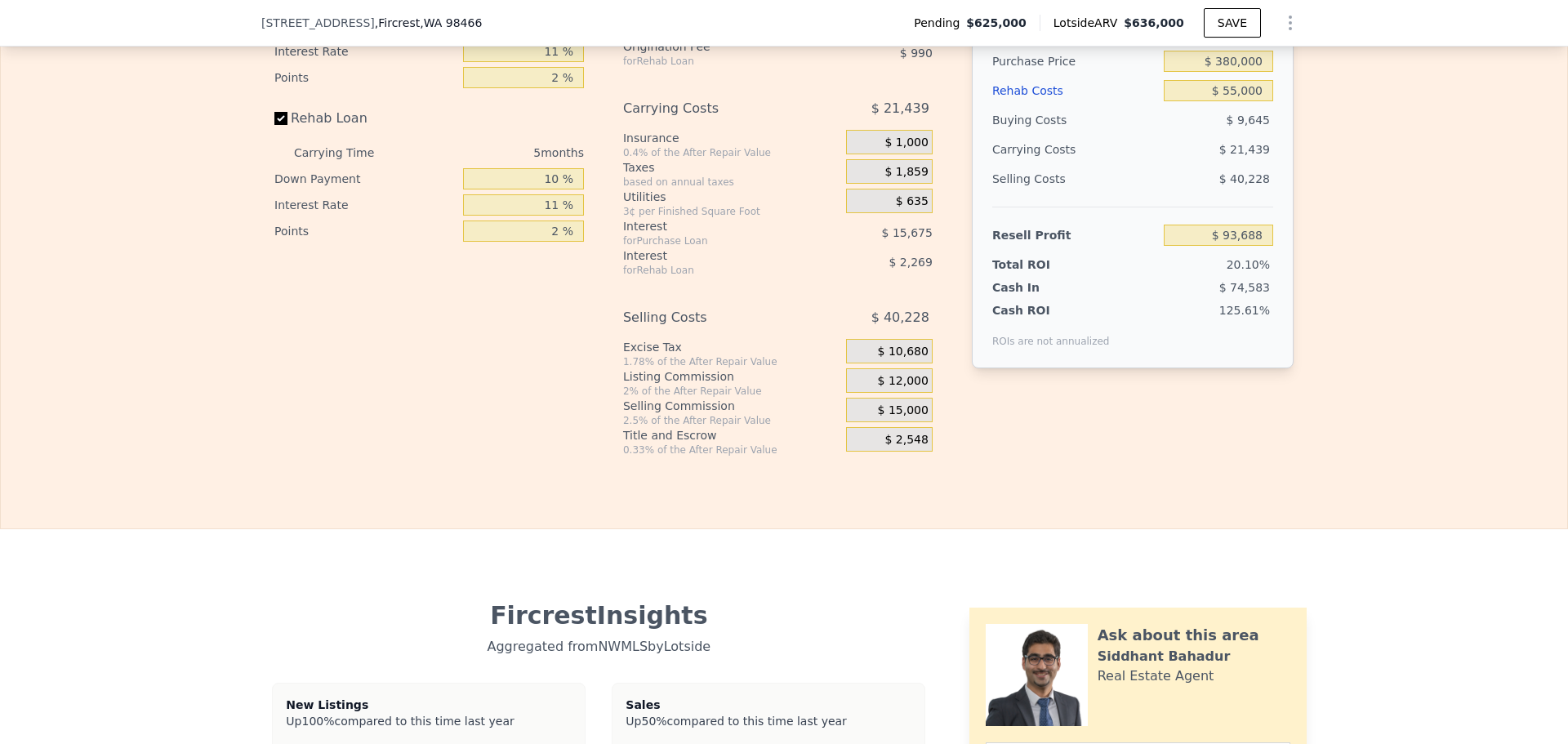
click at [888, 418] on span "$ 15,000" at bounding box center [903, 411] width 51 height 14
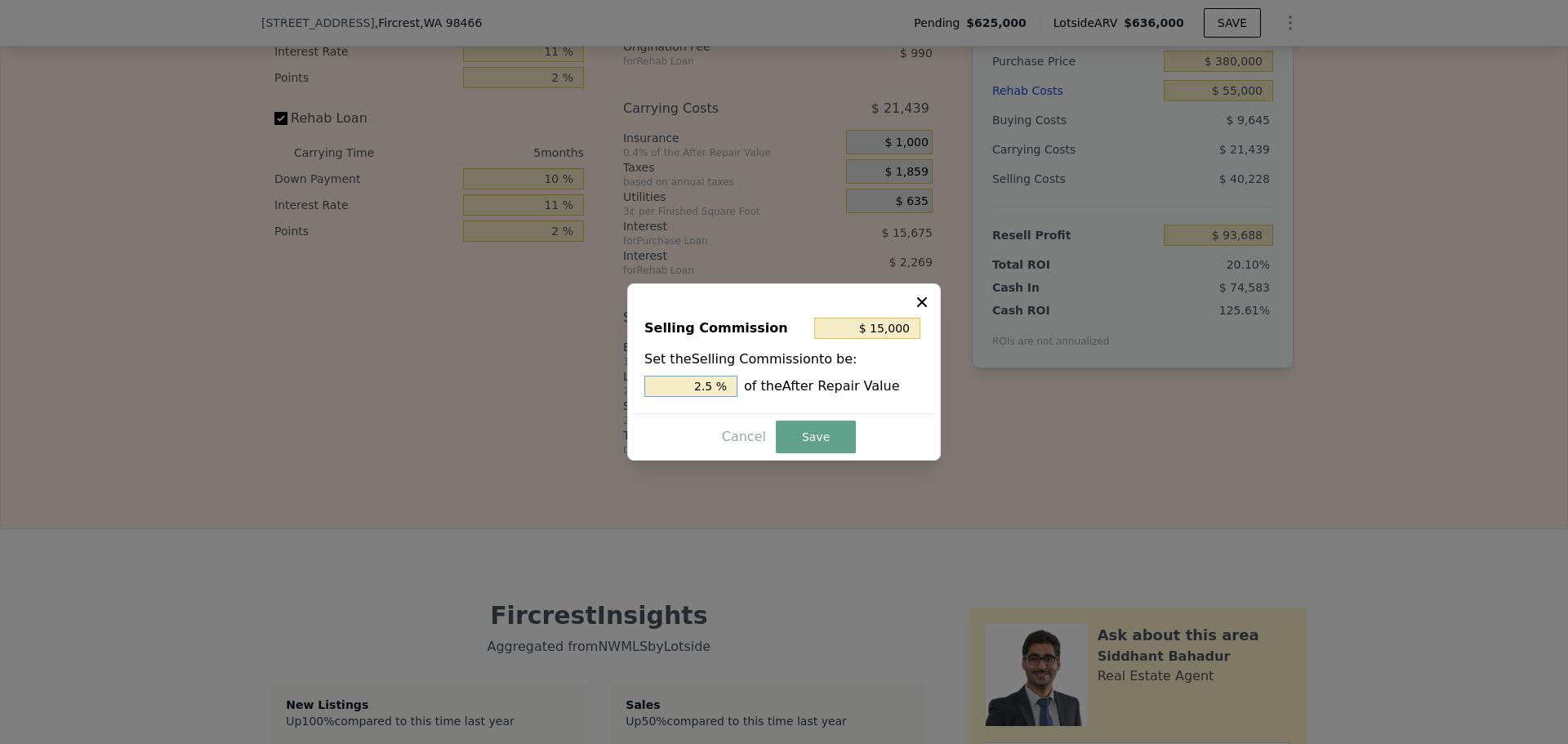
drag, startPoint x: 675, startPoint y: 381, endPoint x: 773, endPoint y: 387, distance: 98.2
click at [760, 384] on div "2.5 % of the After Repair Value" at bounding box center [784, 386] width 279 height 21
type input "$ 12,000"
type input "2 %"
click at [813, 441] on button "Save" at bounding box center [816, 437] width 80 height 33
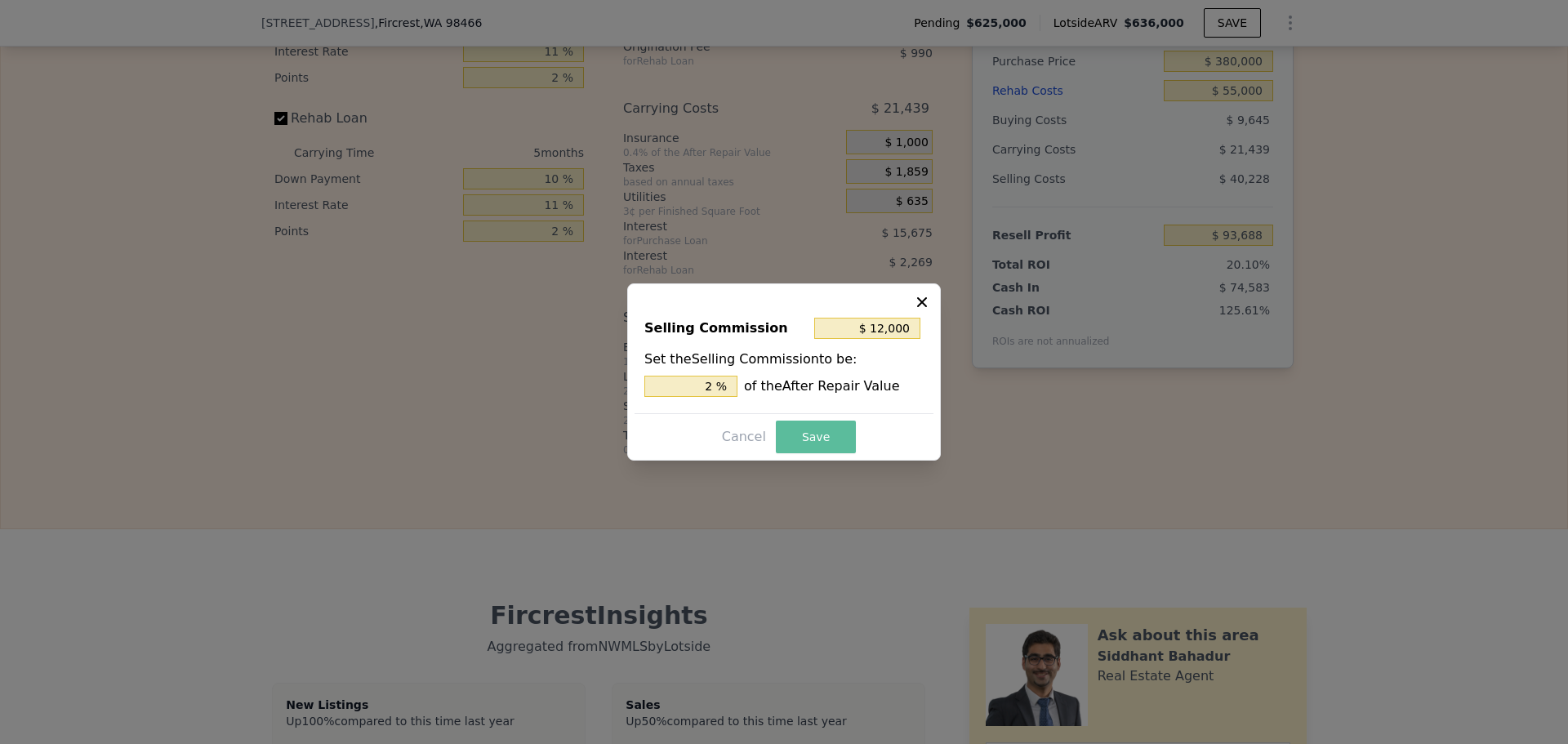
type input "$ 96,688"
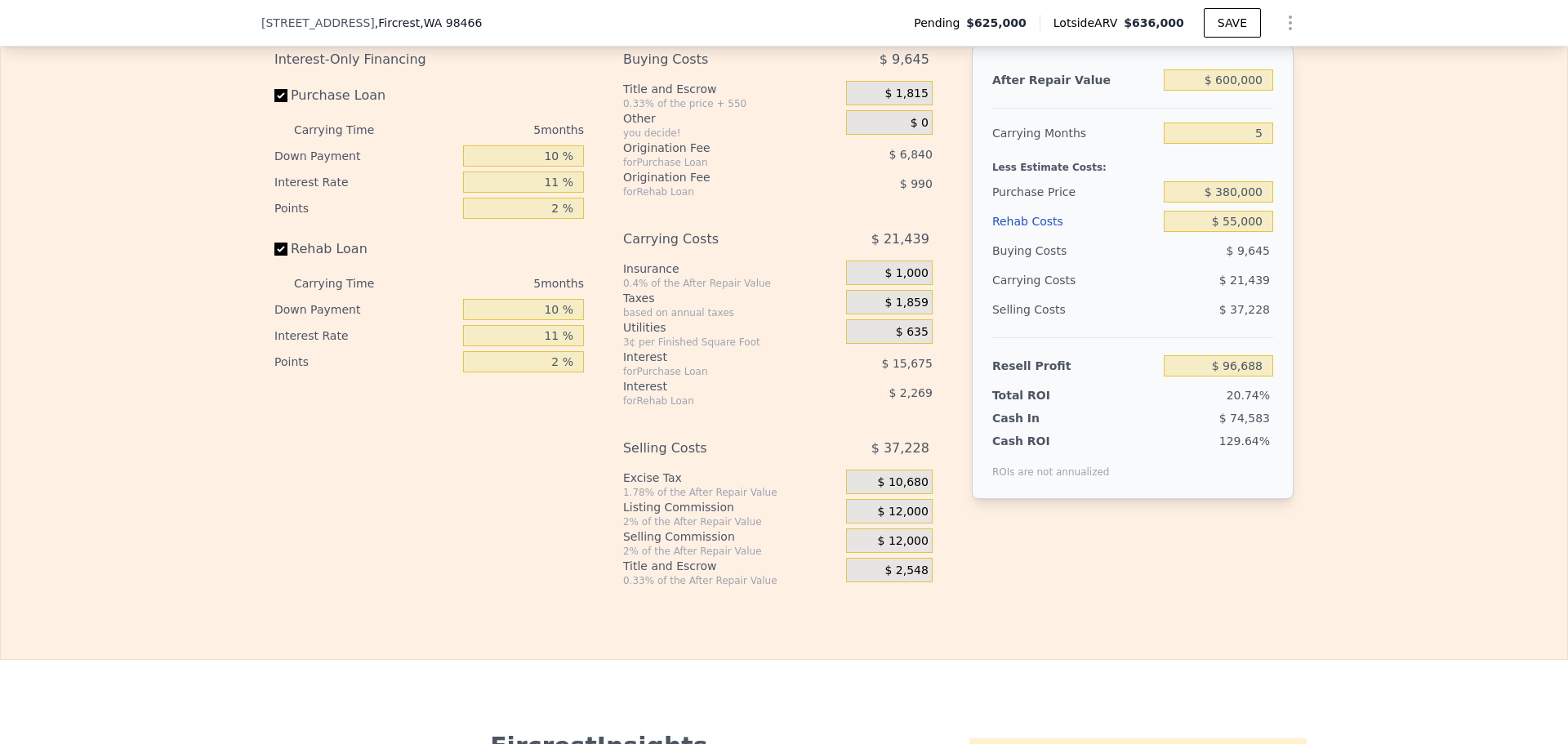
scroll to position [2771, 0]
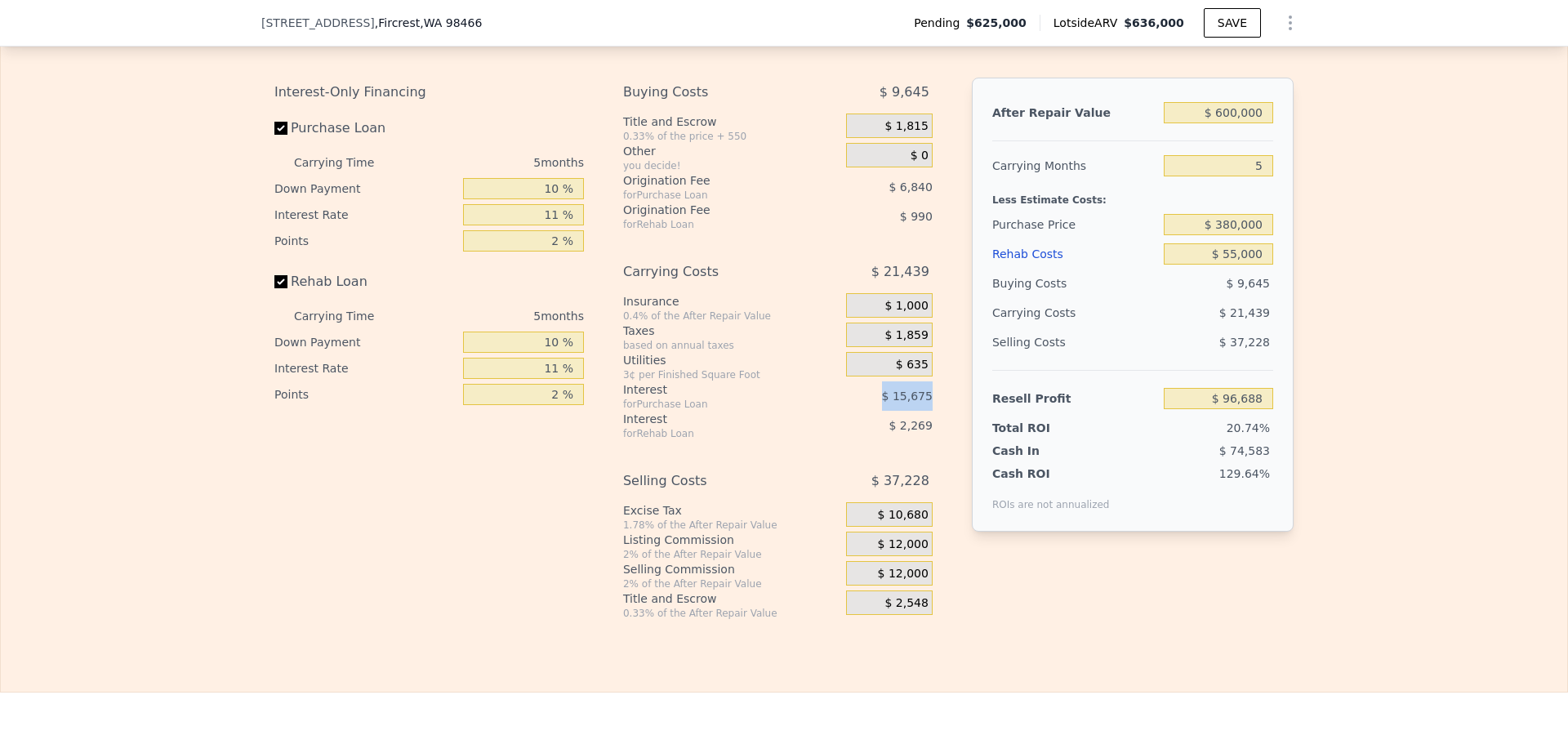
drag, startPoint x: 886, startPoint y: 419, endPoint x: 945, endPoint y: 417, distance: 59.0
click at [943, 417] on div "Interest-Only Financing Purchase Loan Carrying Time 5 months Down Payment 10 % …" at bounding box center [784, 349] width 1019 height 543
click at [552, 225] on input "11 %" at bounding box center [523, 214] width 121 height 21
click at [555, 225] on input "11 %" at bounding box center [523, 214] width 121 height 21
type input "11.5 %"
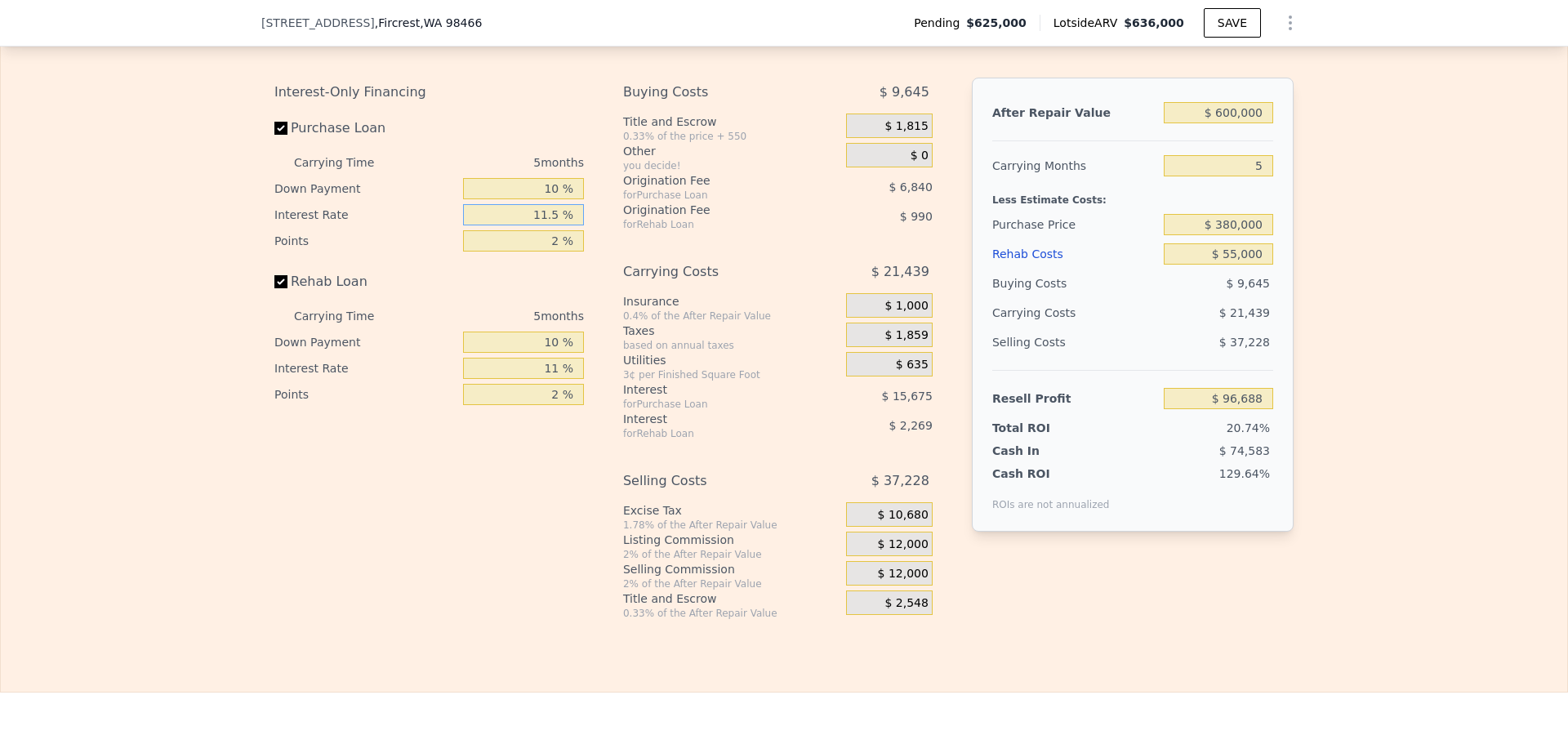
type input "$ 95,973"
type input "11.5 %"
click at [616, 283] on div "Interest-Only Financing Purchase Loan Carrying Time 5 months Down Payment 10 % …" at bounding box center [784, 349] width 1019 height 543
click at [550, 379] on input "11 %" at bounding box center [523, 368] width 121 height 21
click at [556, 379] on input "11 %" at bounding box center [523, 368] width 121 height 21
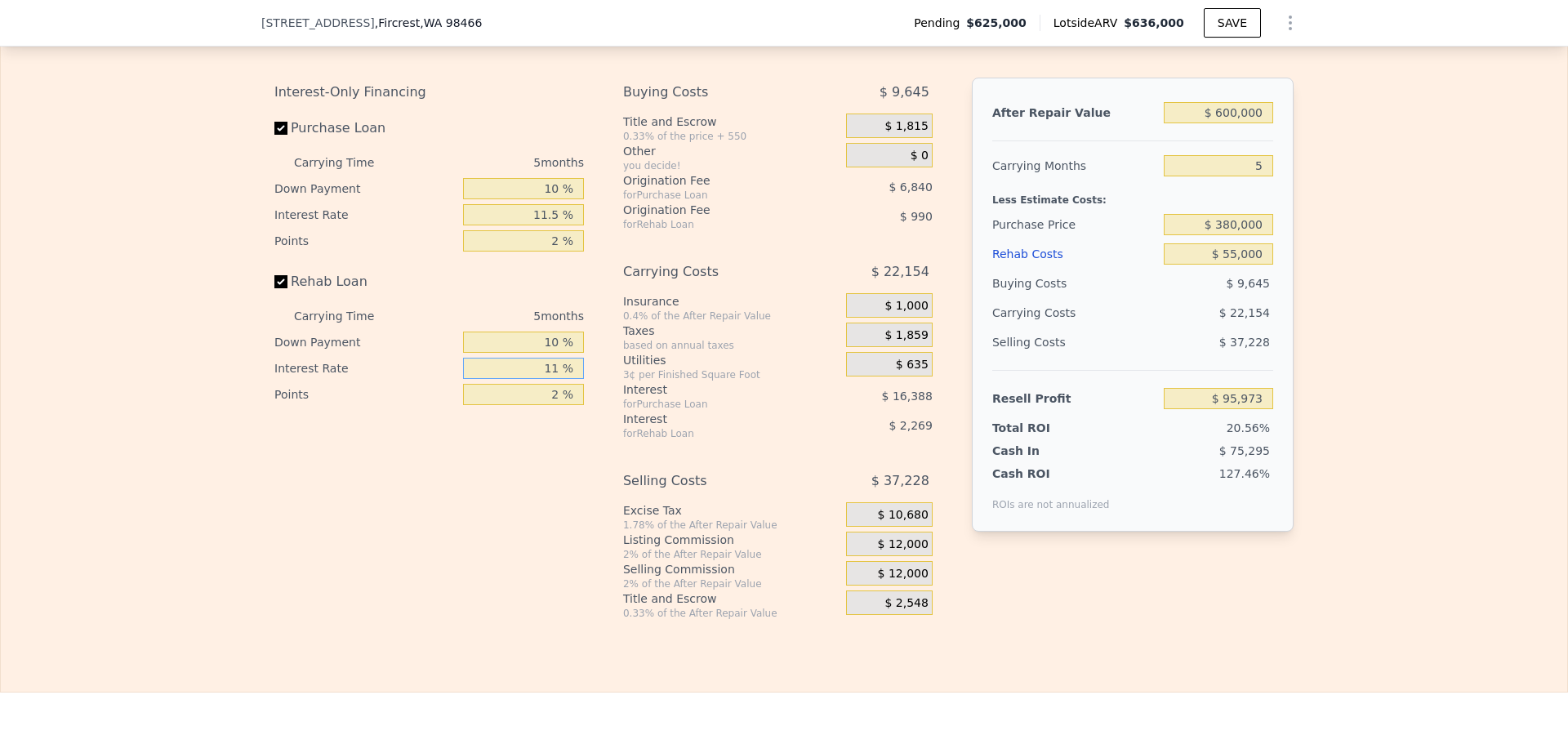
type input "115 %"
type input "$ 74,523"
type input "11 %"
type input "$ 95,973"
type input "11.5 %"
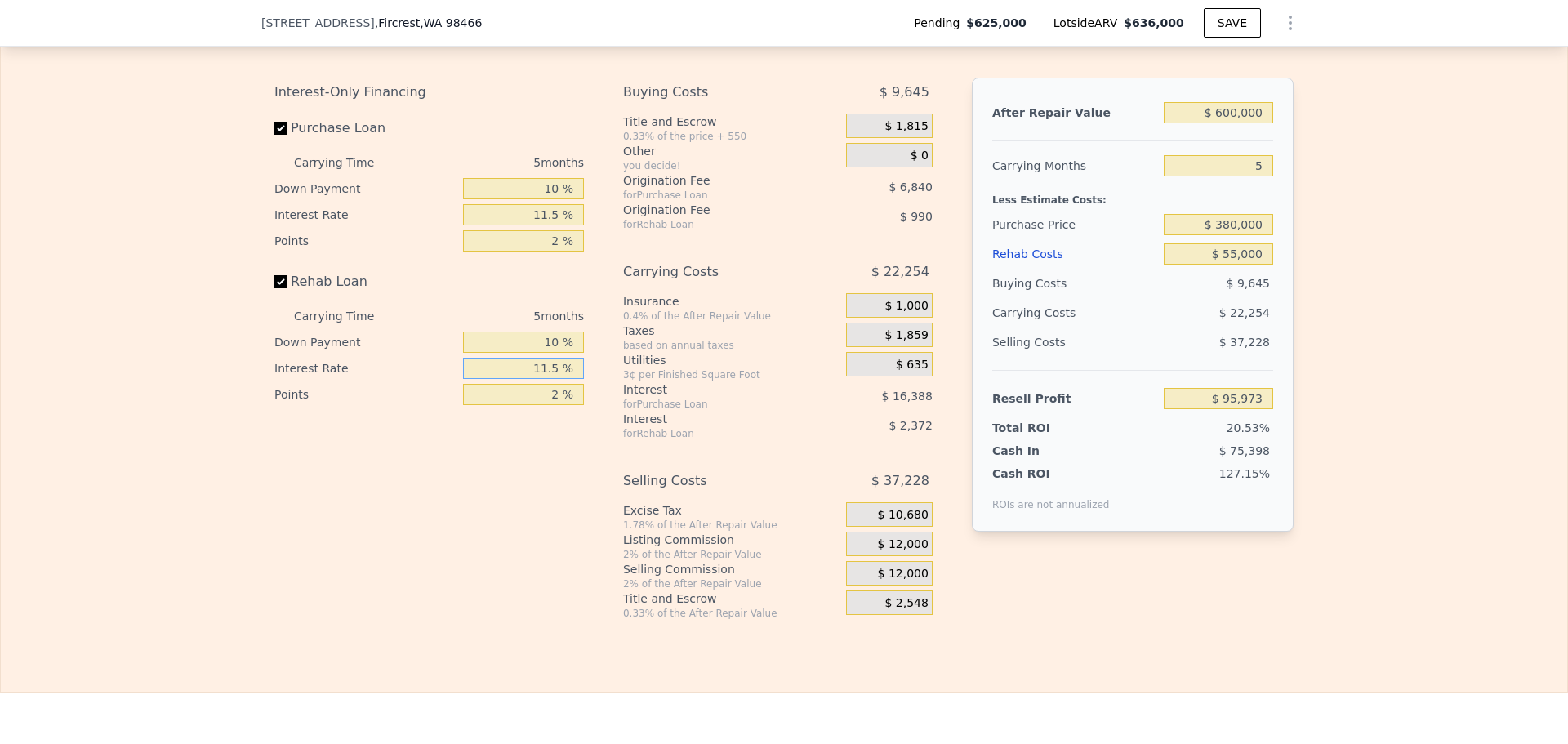
type input "$ 95,873"
type input "11.5 %"
click at [623, 368] on div "Utilities" at bounding box center [731, 360] width 217 height 16
drag, startPoint x: 540, startPoint y: 232, endPoint x: 557, endPoint y: 234, distance: 17.1
click at [557, 225] on input "11.5 %" at bounding box center [523, 214] width 121 height 21
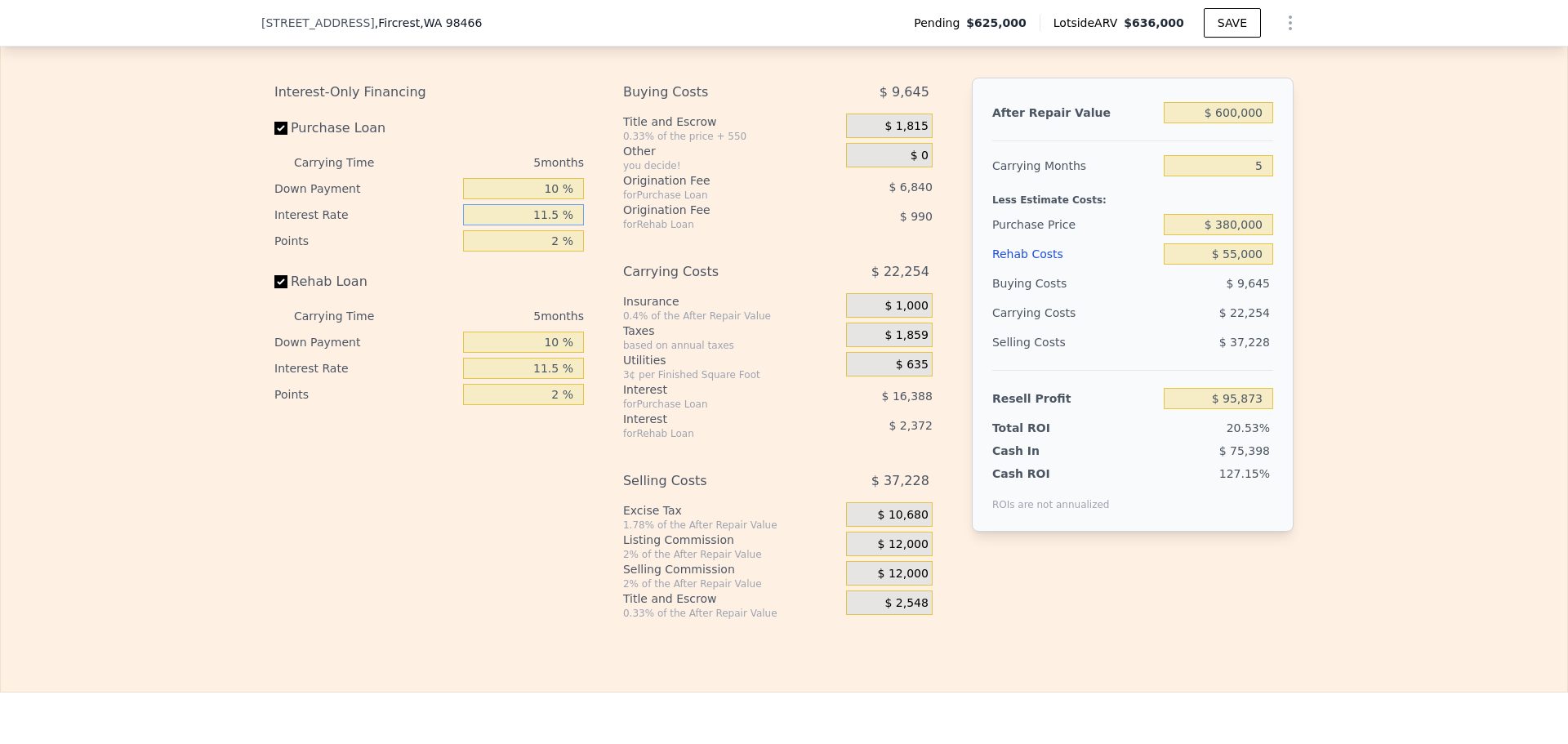
type input "12 %"
type input "$ 95,163"
type input "12 %"
click at [633, 263] on div "Buying Costs $ 9,645 Title and Escrow 0.33% of the price + 550 $ 1,815 Other yo…" at bounding box center [778, 349] width 310 height 543
click at [1302, 528] on div "Edit the assumptions in yellow boxes. Input profit to calculate an offer price.…" at bounding box center [784, 316] width 1566 height 608
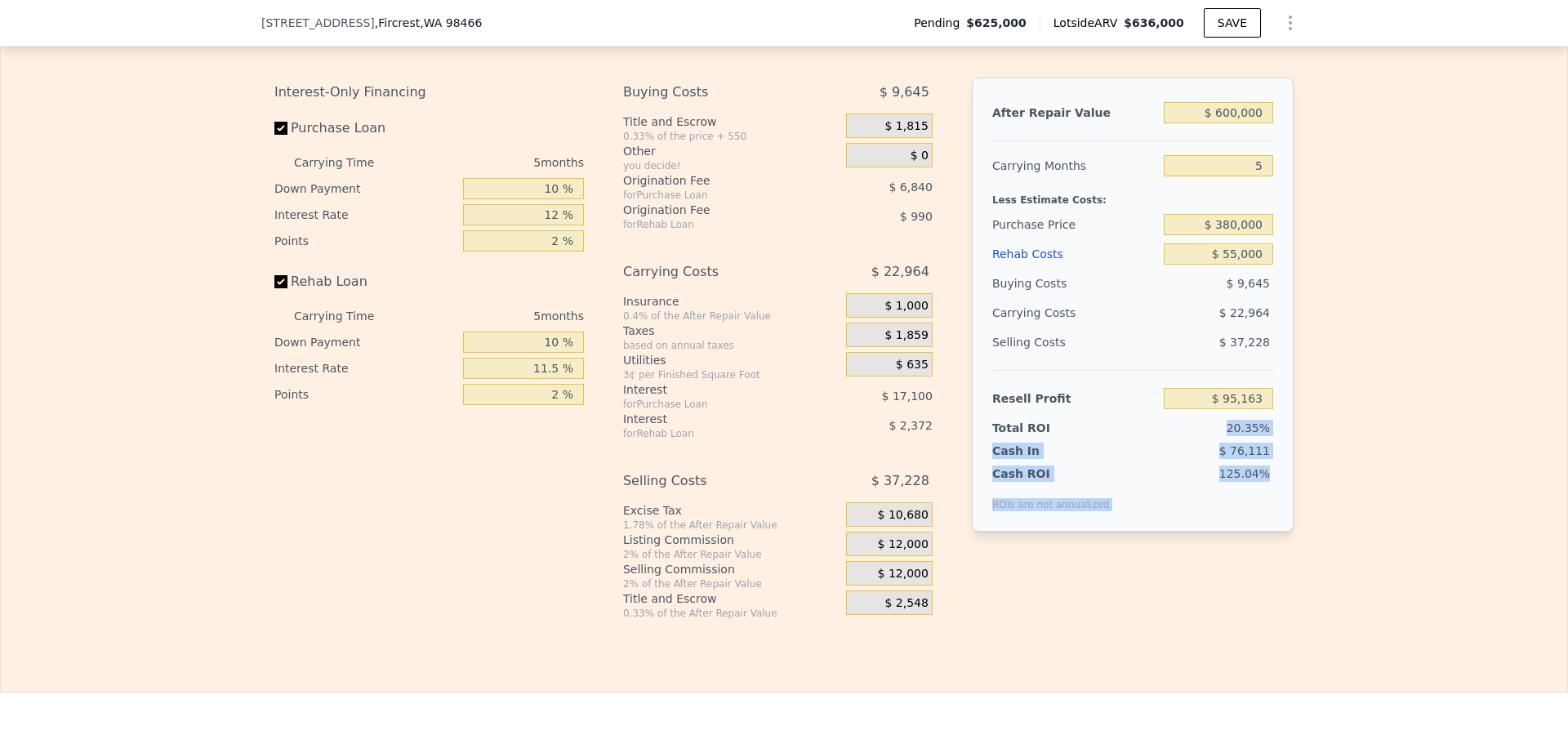
drag, startPoint x: 1262, startPoint y: 492, endPoint x: 1228, endPoint y: 443, distance: 59.6
click at [1228, 443] on div "After Repair Value $ 600,000 Carrying Months 5 Less Estimate Costs: Purchase Pr…" at bounding box center [1132, 305] width 322 height 455
click at [1323, 451] on div "Edit the assumptions in yellow boxes. Input profit to calculate an offer price.…" at bounding box center [784, 316] width 1566 height 608
drag, startPoint x: 1223, startPoint y: 132, endPoint x: 1235, endPoint y: 132, distance: 12.0
click at [1235, 124] on input "$ 600,000" at bounding box center [1218, 113] width 109 height 21
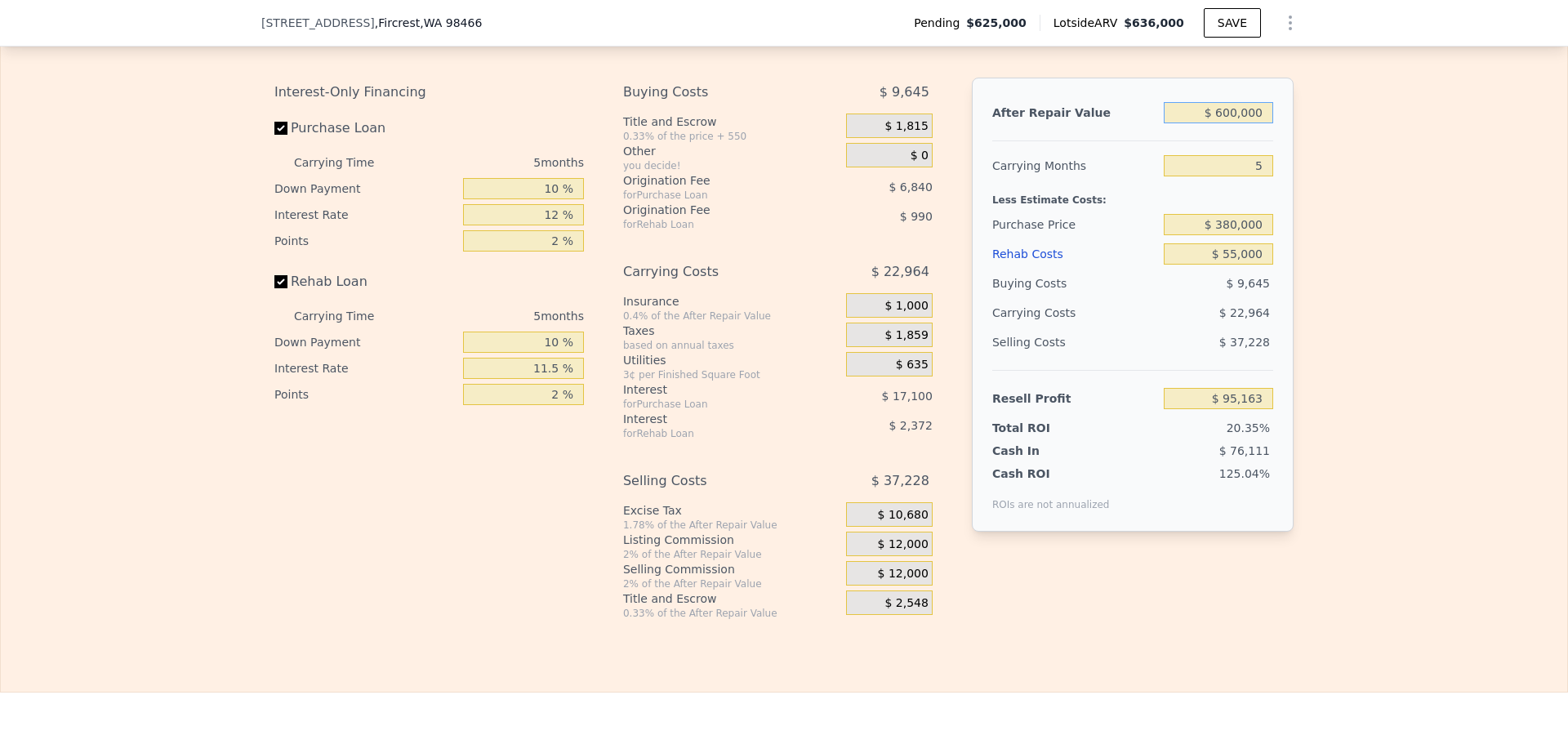
type input "$ 62,000"
type input "-$ 409,052"
type input "$ 625,000"
type input "$ 118,593"
type input "$ 625,000"
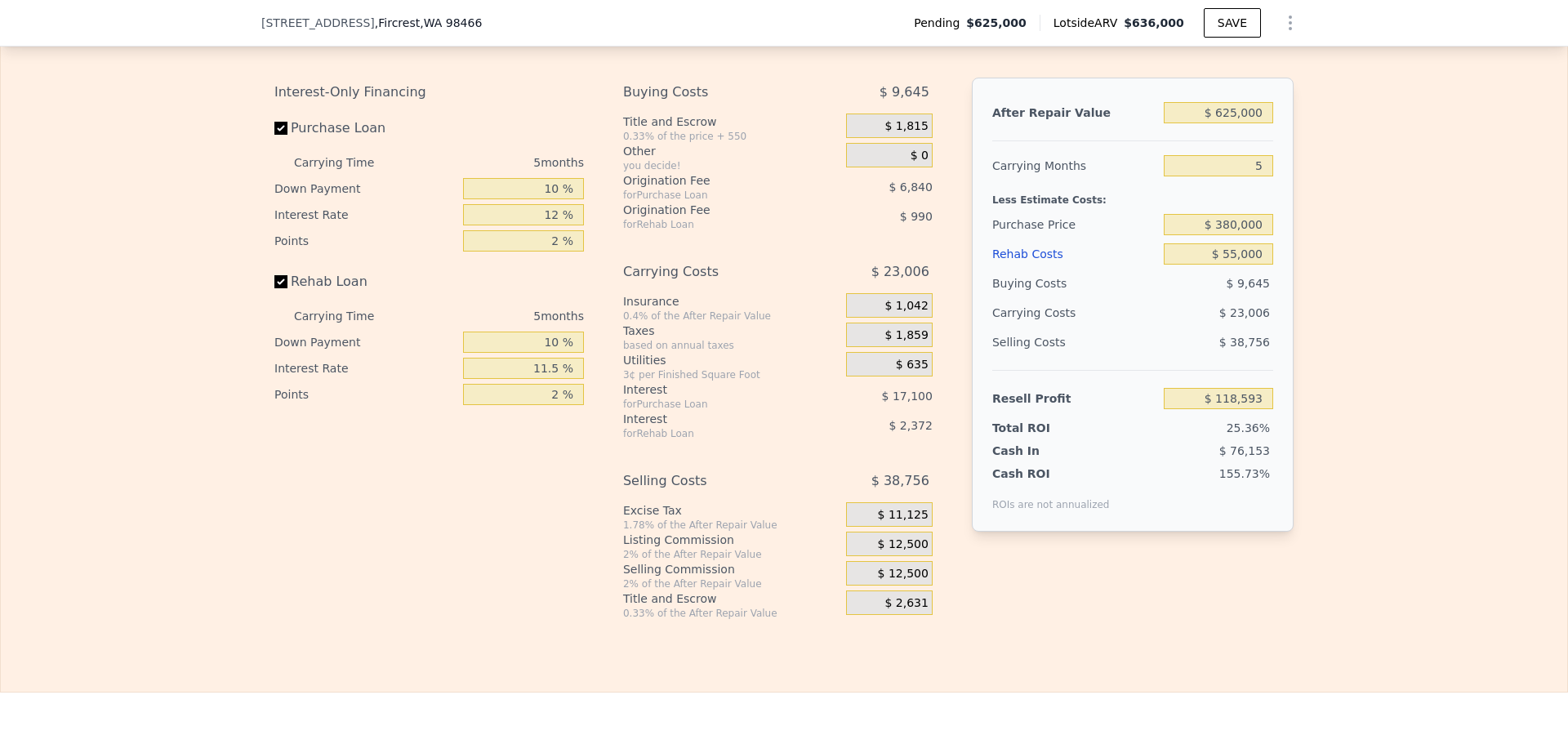
click at [1343, 140] on div "Edit the assumptions in yellow boxes. Input profit to calculate an offer price.…" at bounding box center [784, 316] width 1566 height 608
